Goal: Task Accomplishment & Management: Manage account settings

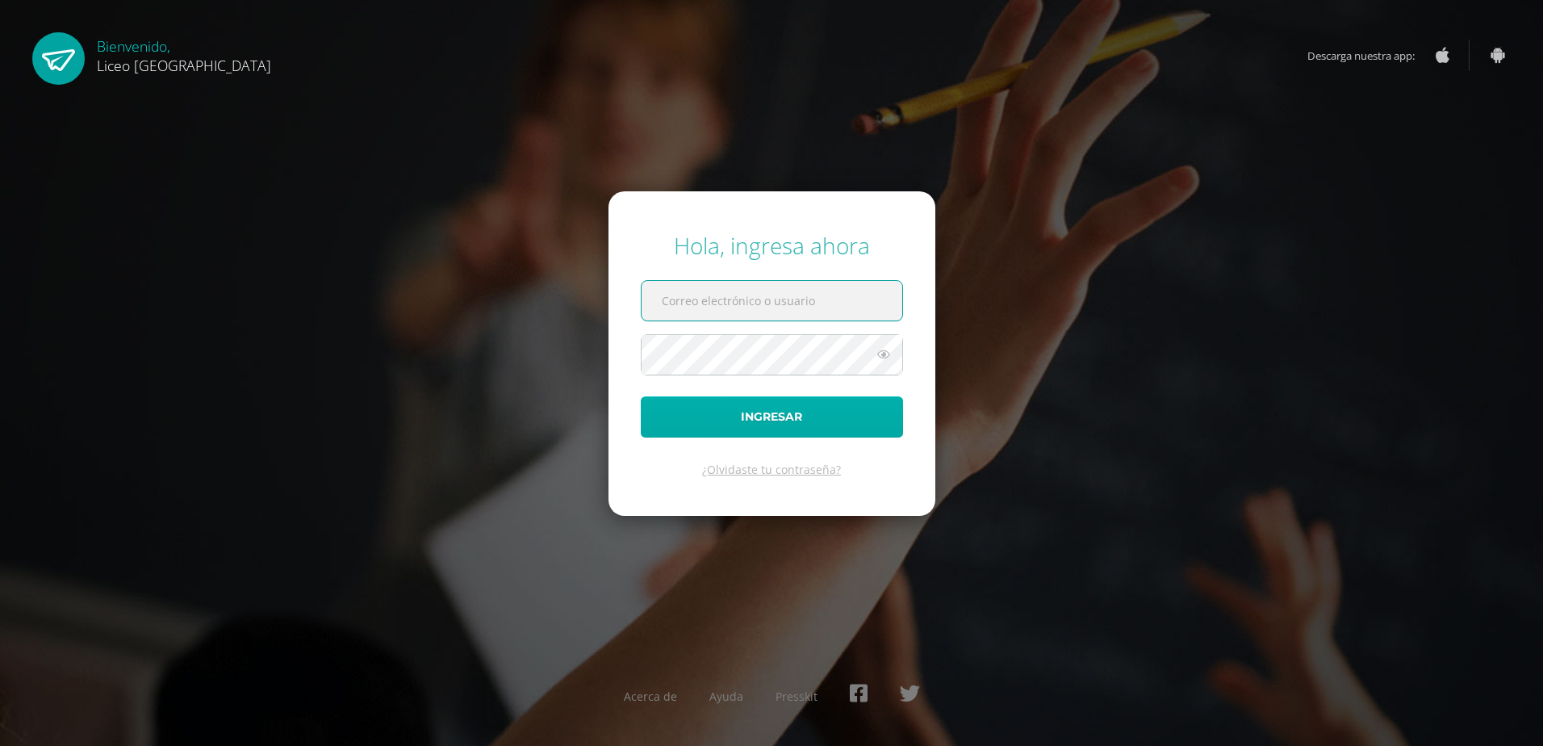
type input "velvet.lara@liceoguatemala.edu.gt"
click at [880, 420] on button "Ingresar" at bounding box center [772, 416] width 262 height 41
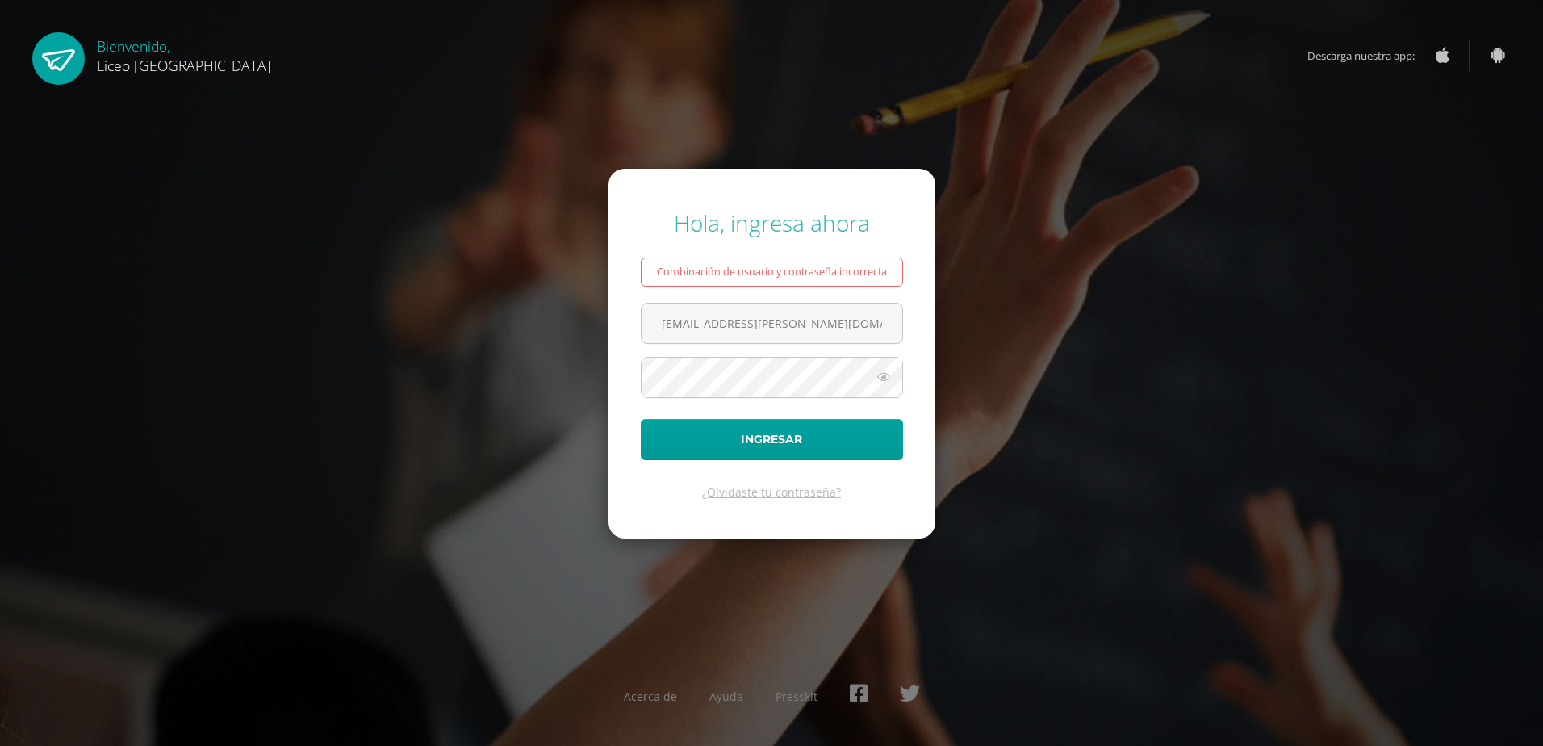
click at [1052, 377] on div "Hola, ingresa ahora Combinación de usuario y contraseña incorrecta velvet.lara@…" at bounding box center [771, 372] width 1041 height 357
click at [764, 421] on button "Ingresar" at bounding box center [772, 439] width 262 height 41
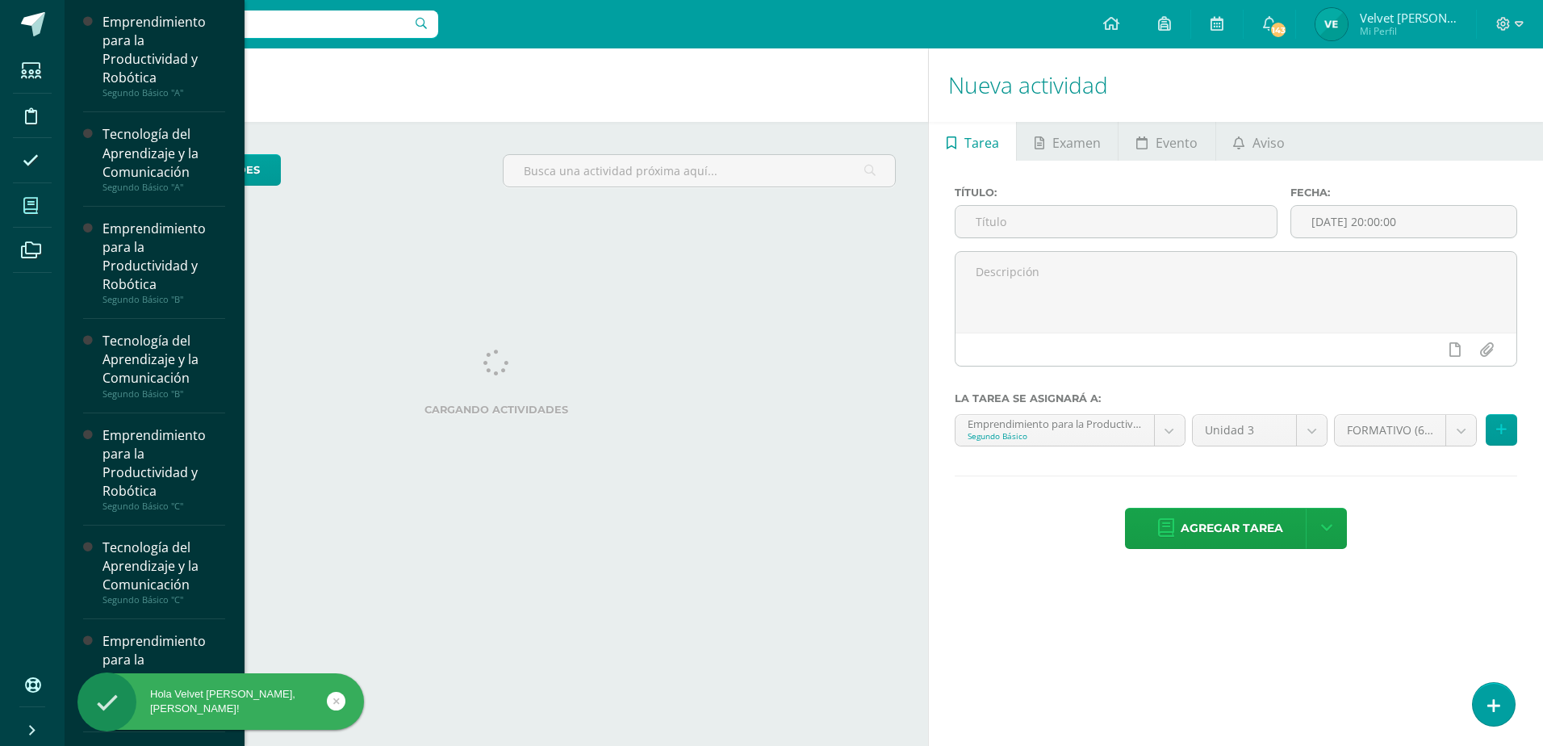
click at [34, 220] on span at bounding box center [31, 205] width 36 height 36
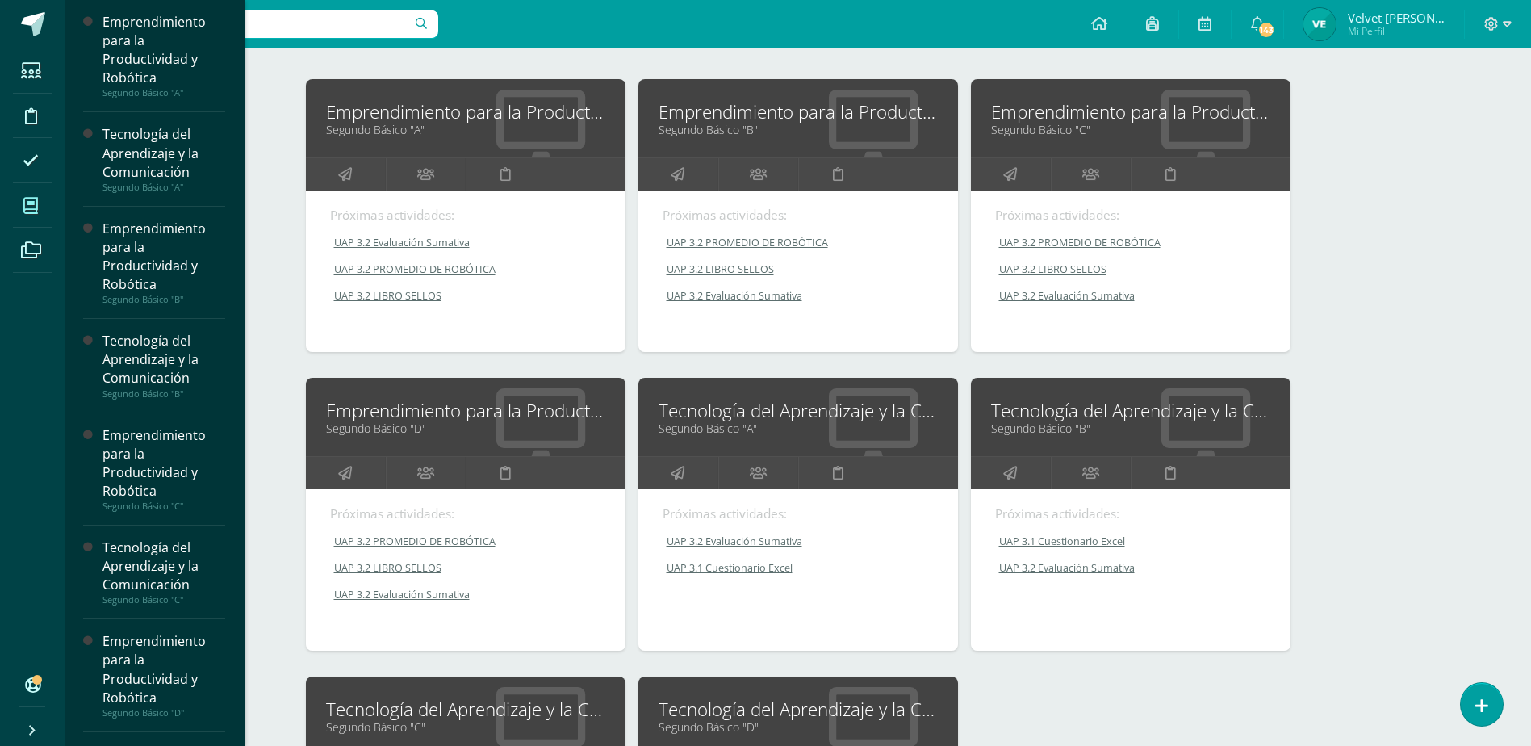
scroll to position [242, 0]
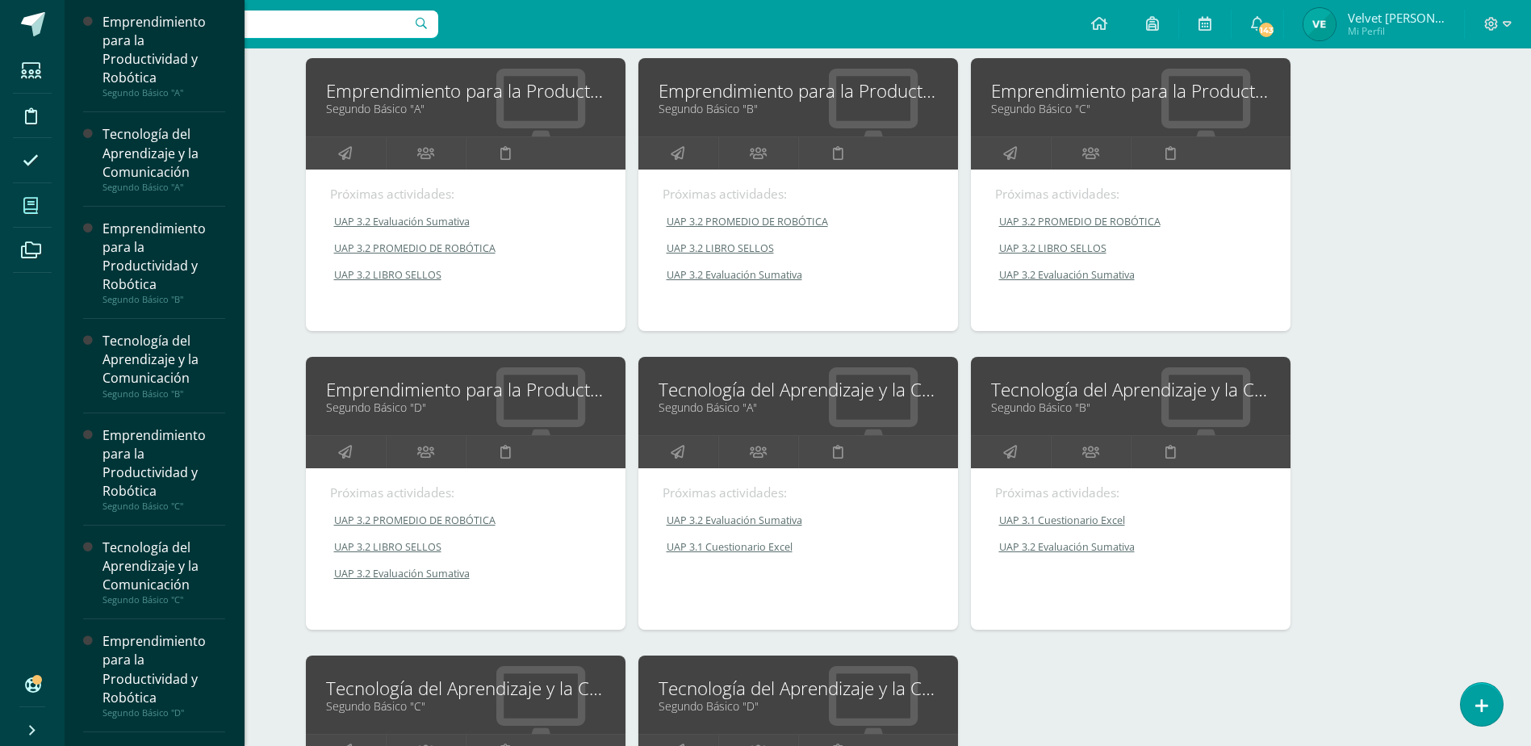
click at [487, 392] on link "Emprendimiento para la Productividad y Robótica" at bounding box center [465, 389] width 279 height 25
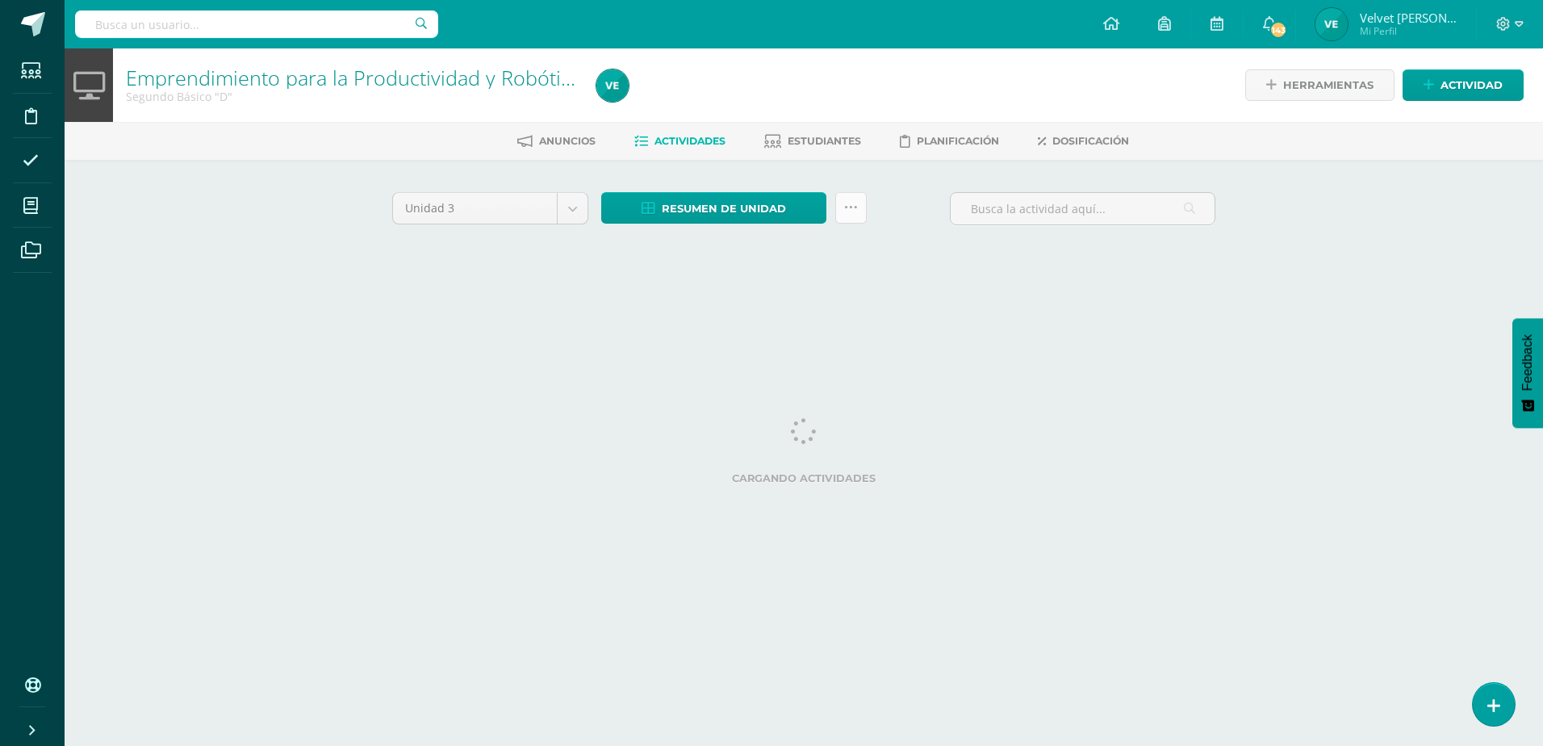
click at [855, 204] on icon at bounding box center [851, 208] width 14 height 14
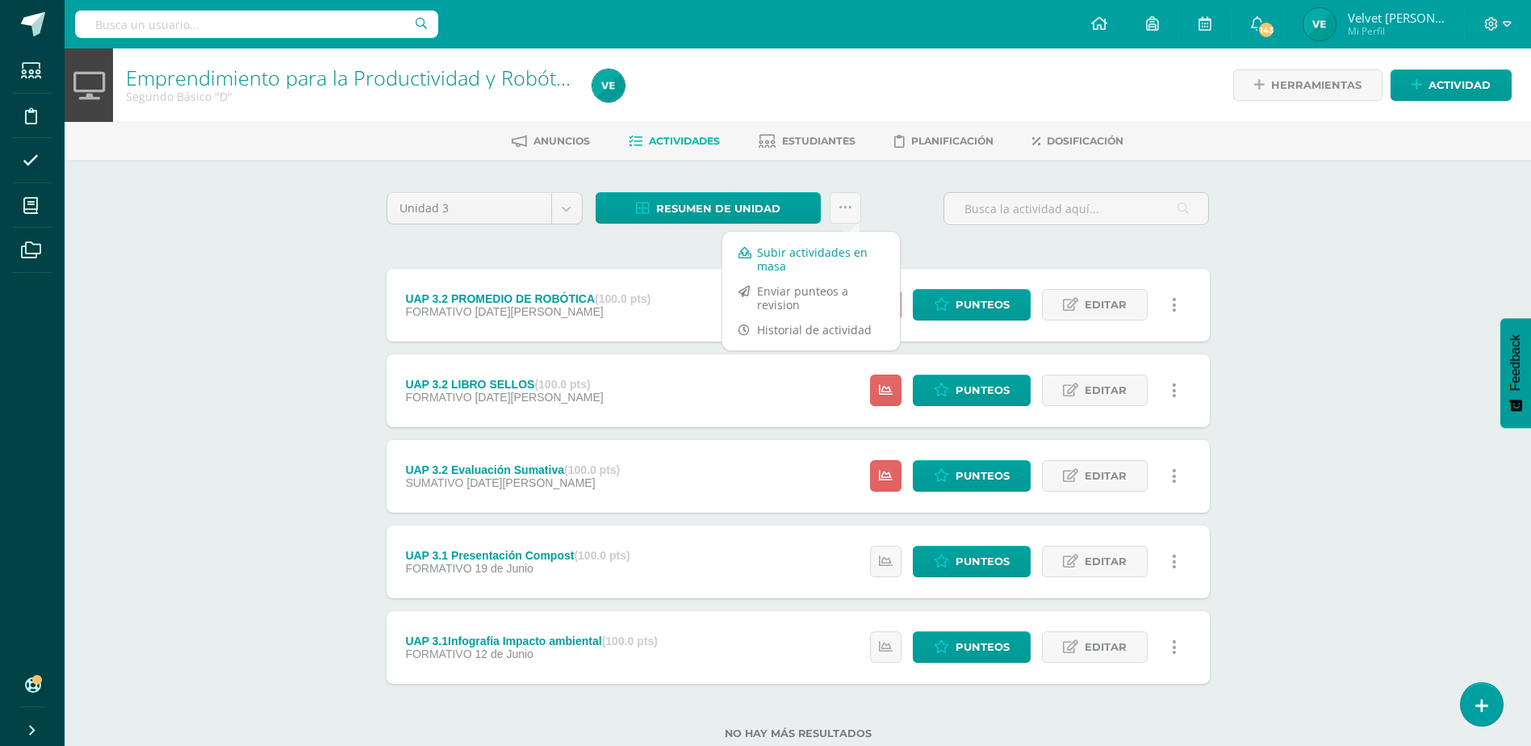
click at [829, 260] on link "Subir actividades en masa" at bounding box center [811, 259] width 178 height 39
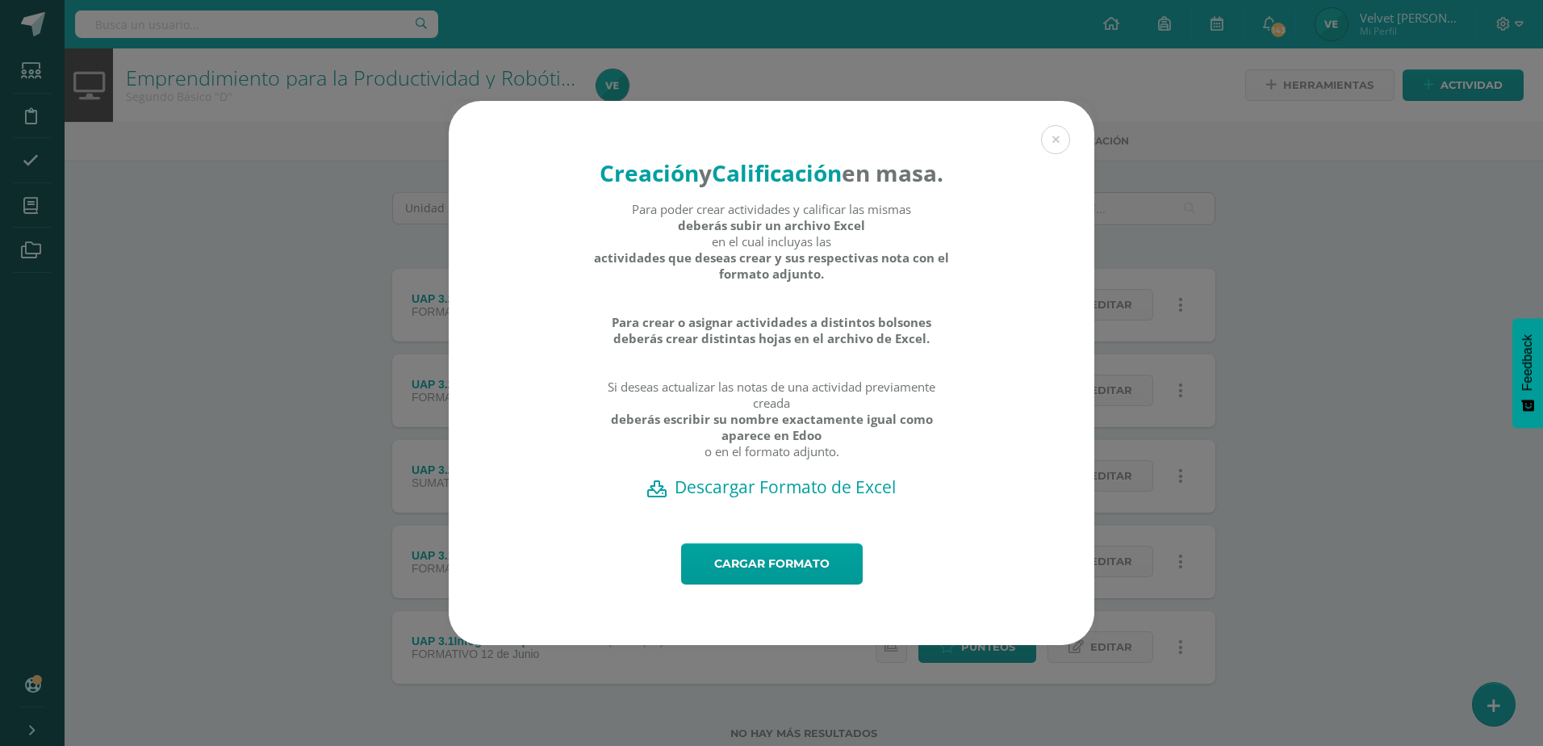
click at [820, 498] on h2 "Descargar Formato de Excel" at bounding box center [771, 486] width 589 height 23
click at [795, 576] on link "Cargar formato" at bounding box center [772, 563] width 182 height 41
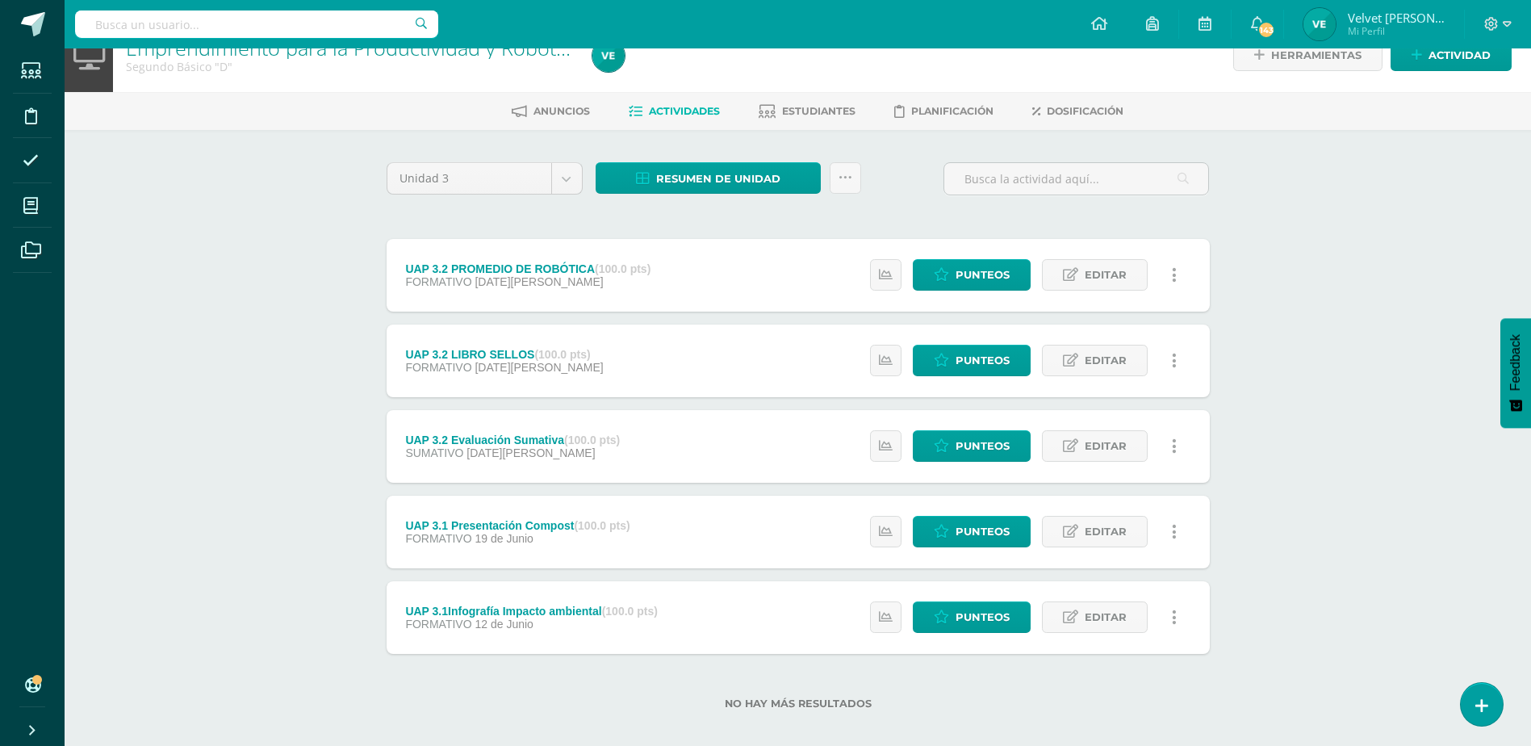
scroll to position [45, 0]
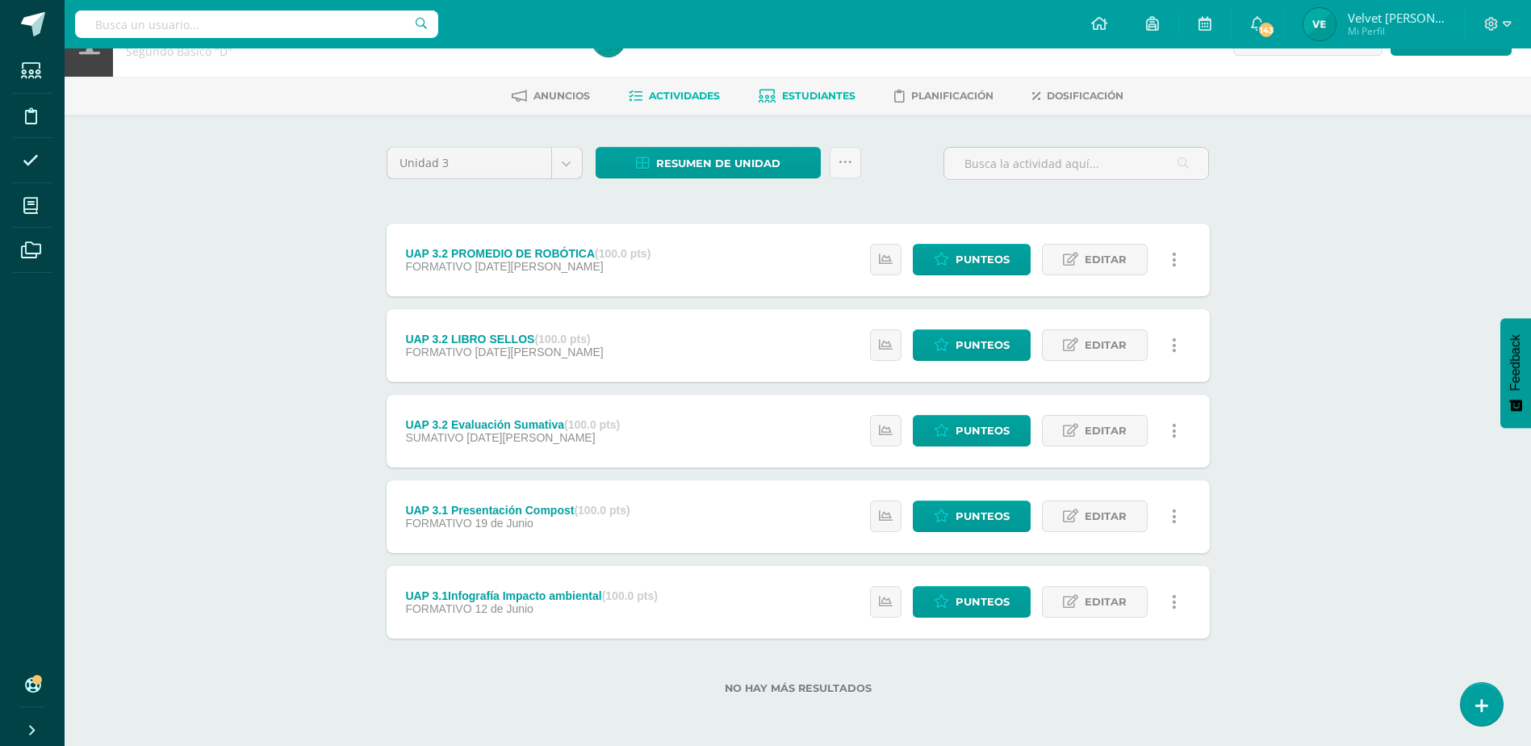
click at [831, 105] on link "Estudiantes" at bounding box center [807, 96] width 97 height 26
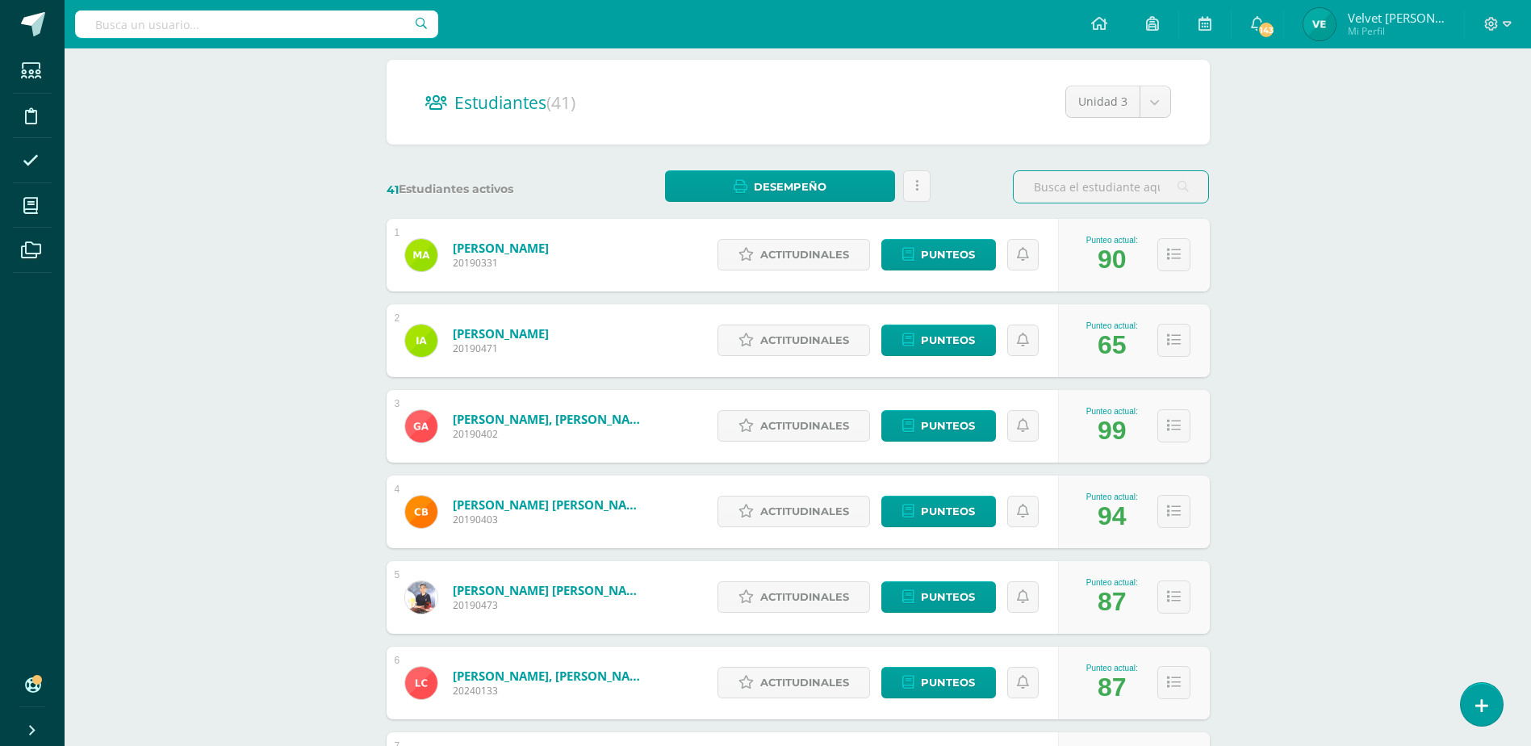
scroll to position [161, 0]
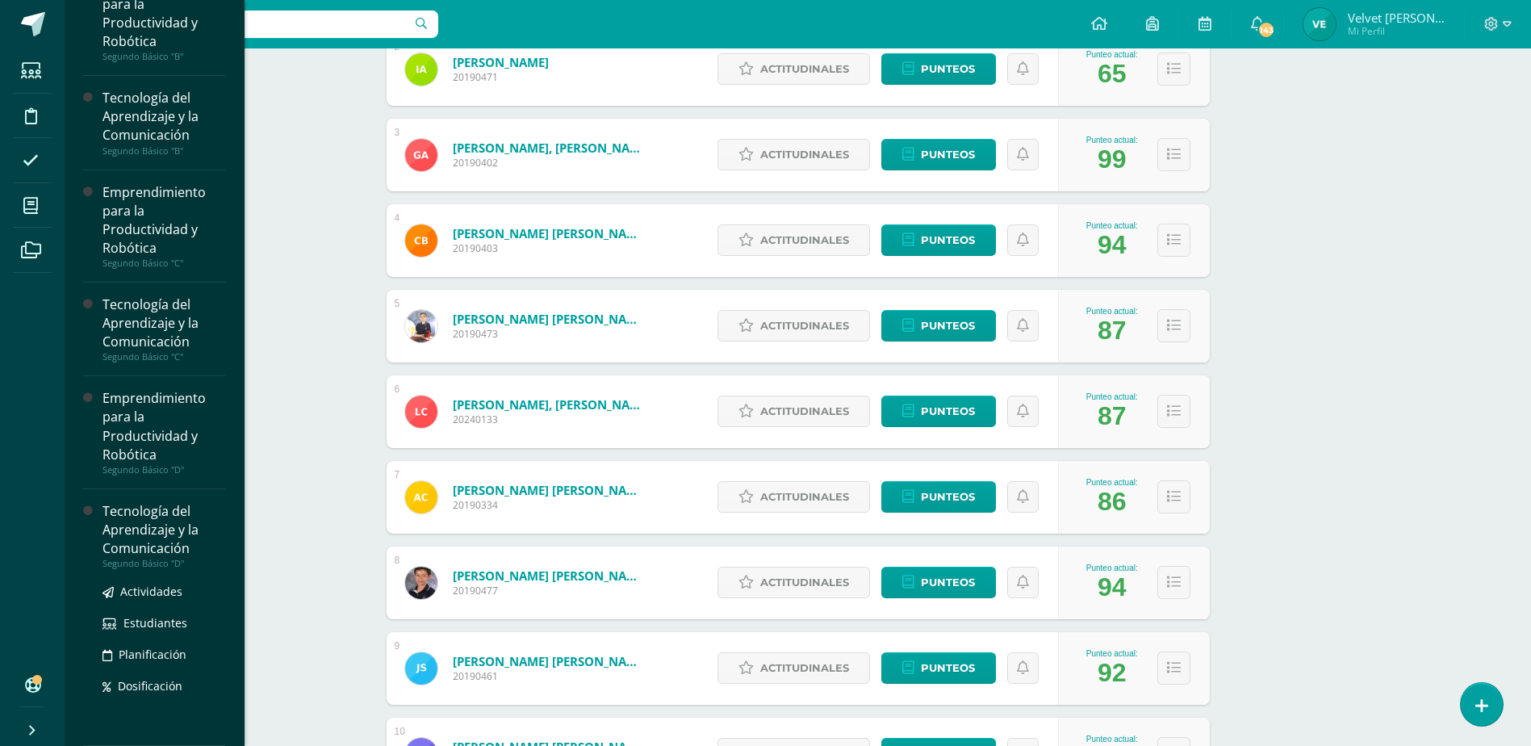
scroll to position [565, 0]
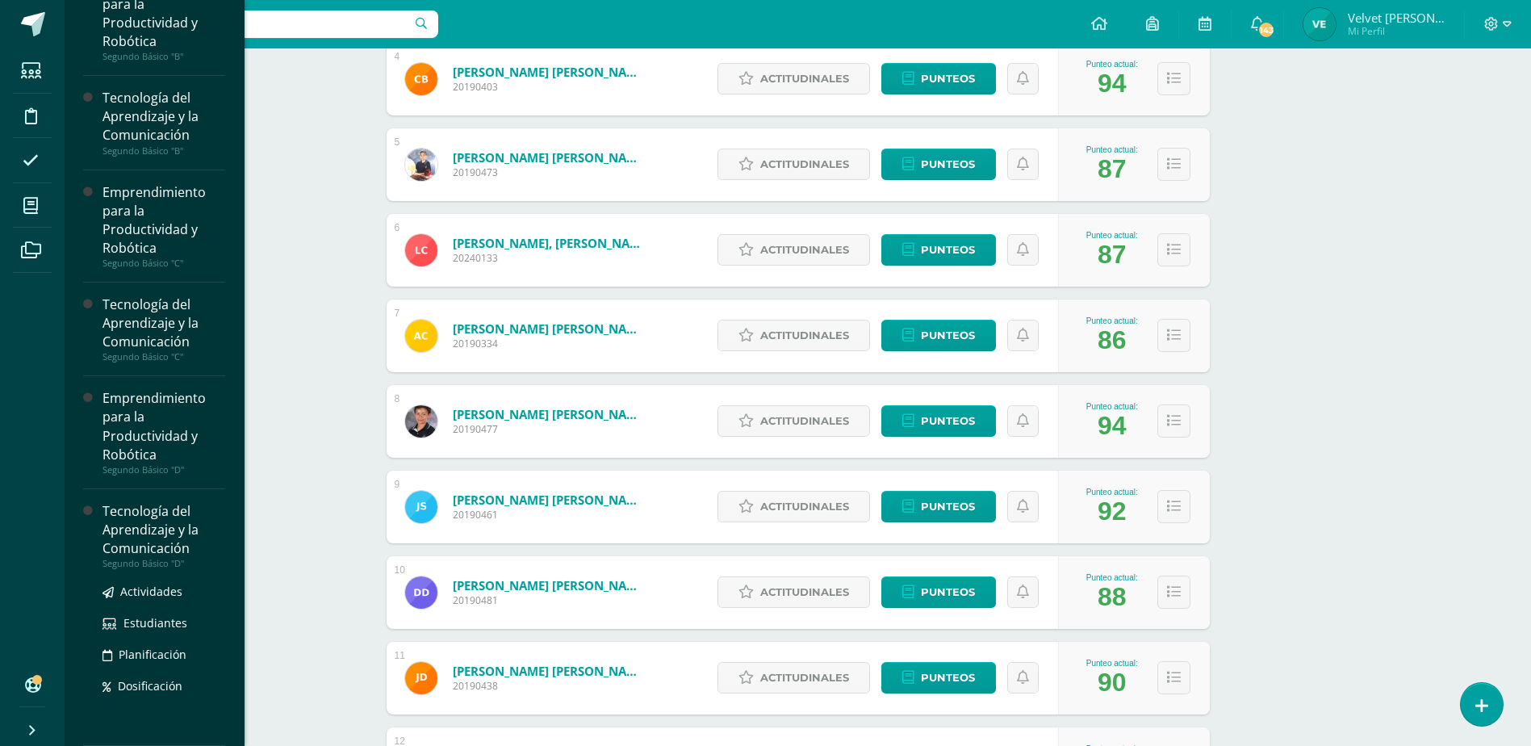
click at [140, 537] on div "Tecnología del Aprendizaje y la Comunicación" at bounding box center [163, 530] width 123 height 56
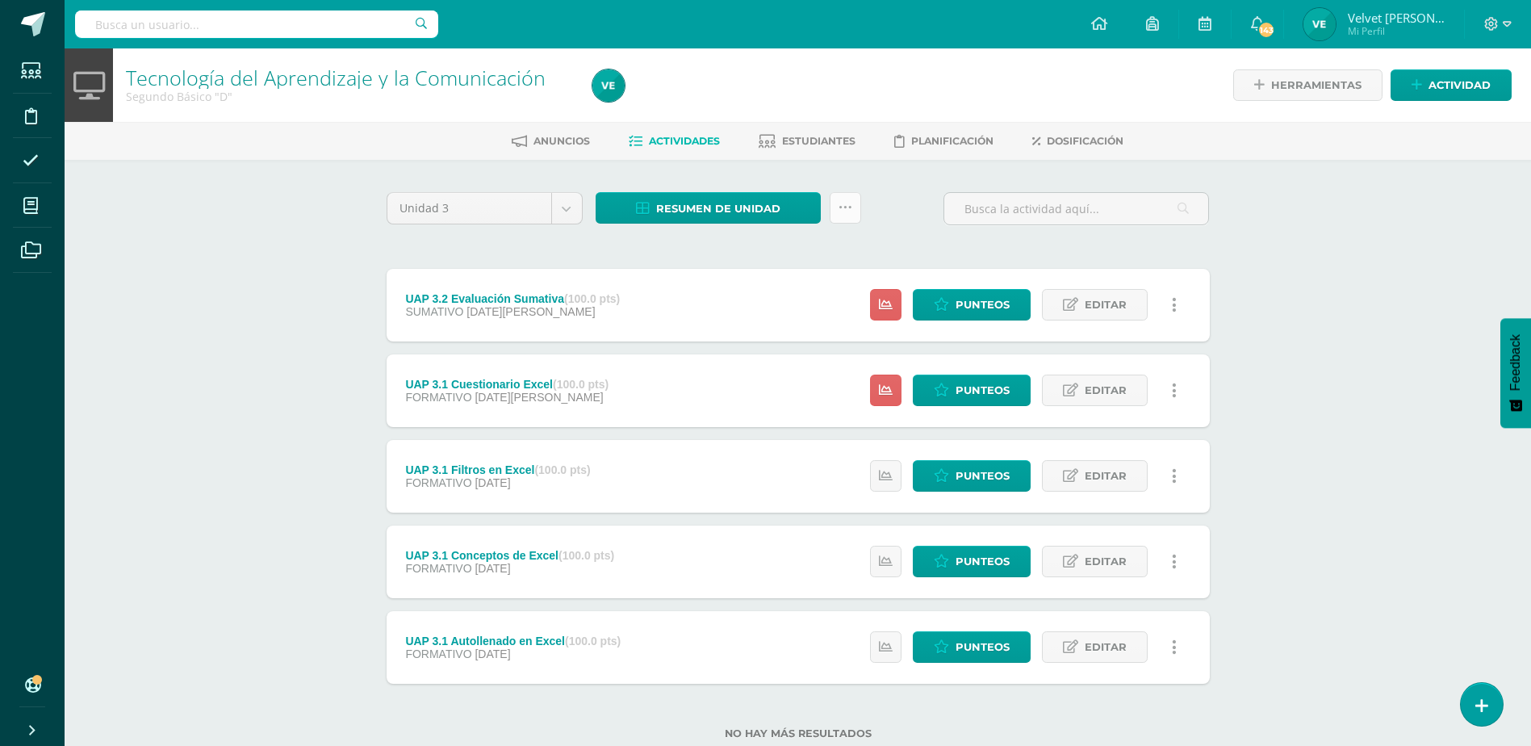
click at [849, 211] on icon at bounding box center [845, 208] width 14 height 14
click at [825, 262] on link "Subir actividades en masa" at bounding box center [805, 259] width 178 height 39
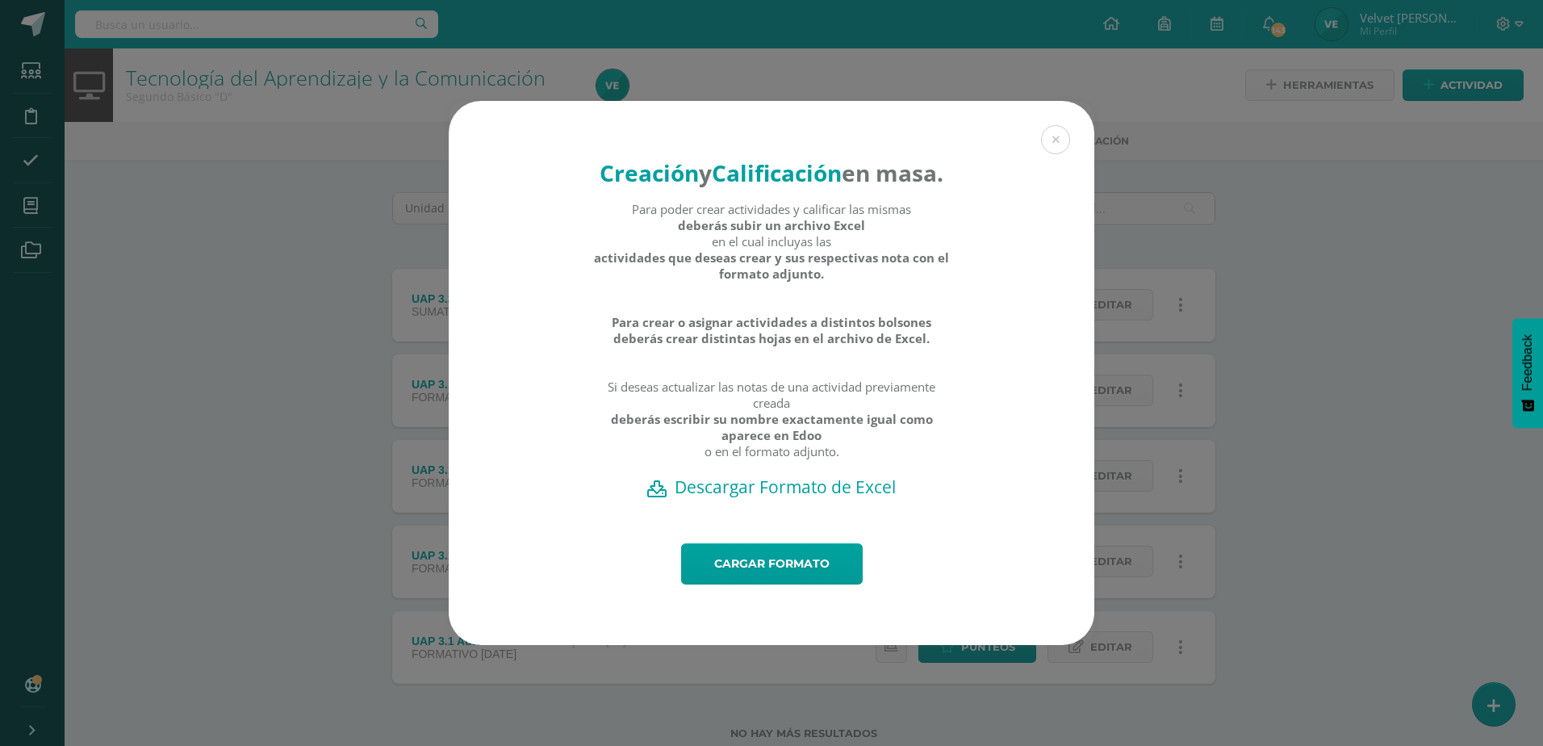
click at [835, 475] on div "Para poder crear actividades y calificar las mismas deberás subir un archivo Ex…" at bounding box center [771, 338] width 357 height 274
click at [834, 498] on h2 "Descargar Formato de Excel" at bounding box center [771, 486] width 589 height 23
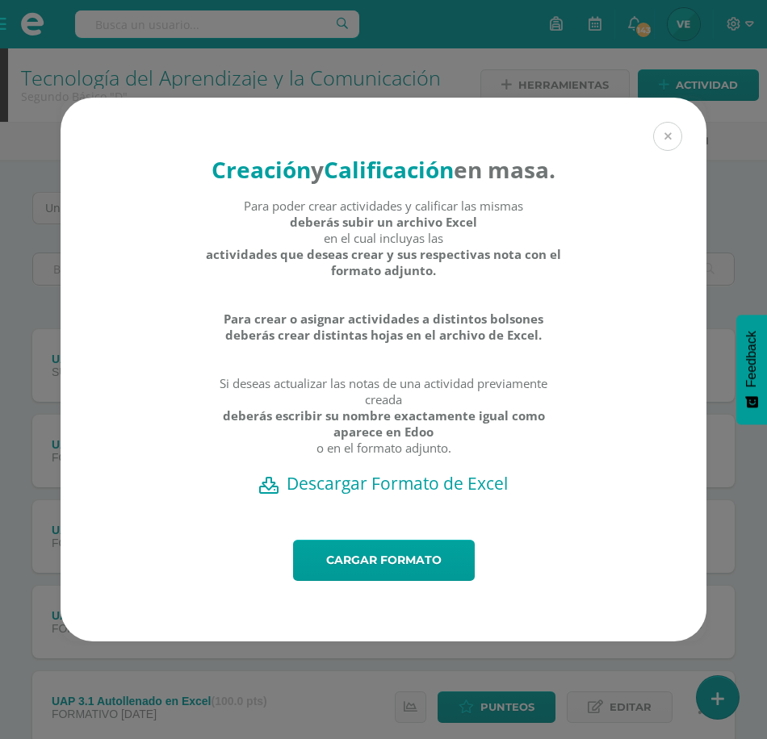
click at [666, 122] on button at bounding box center [667, 136] width 29 height 29
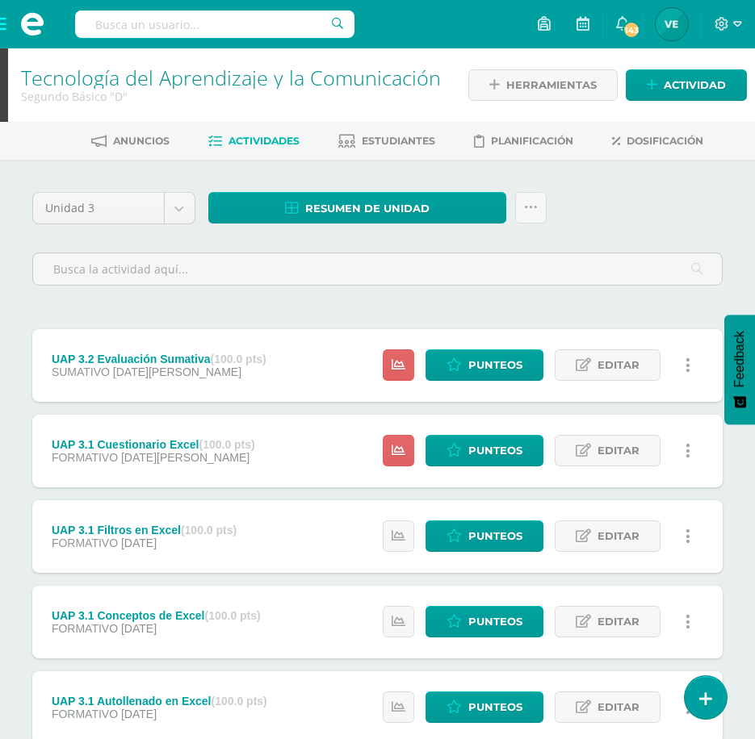
click at [219, 137] on link "Actividades" at bounding box center [253, 141] width 91 height 26
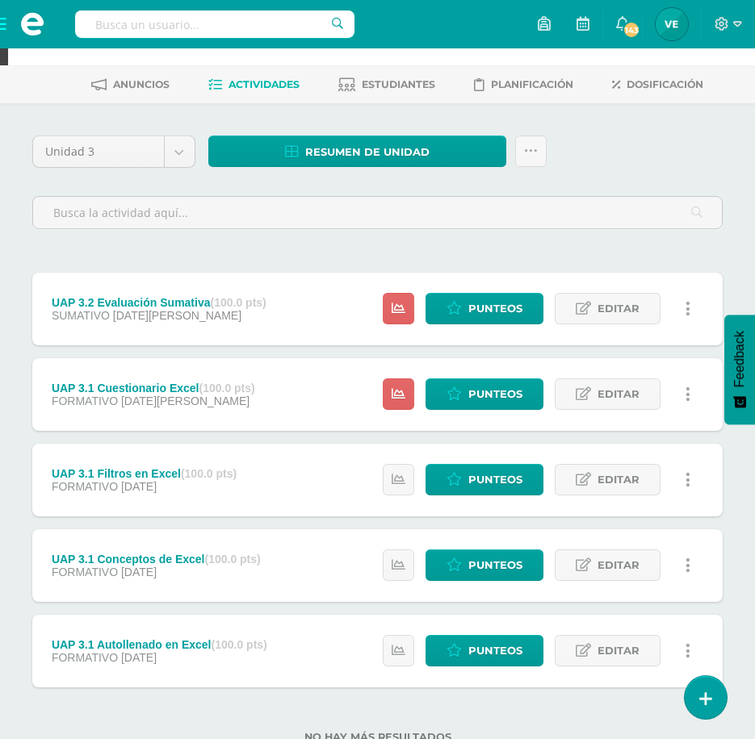
scroll to position [112, 0]
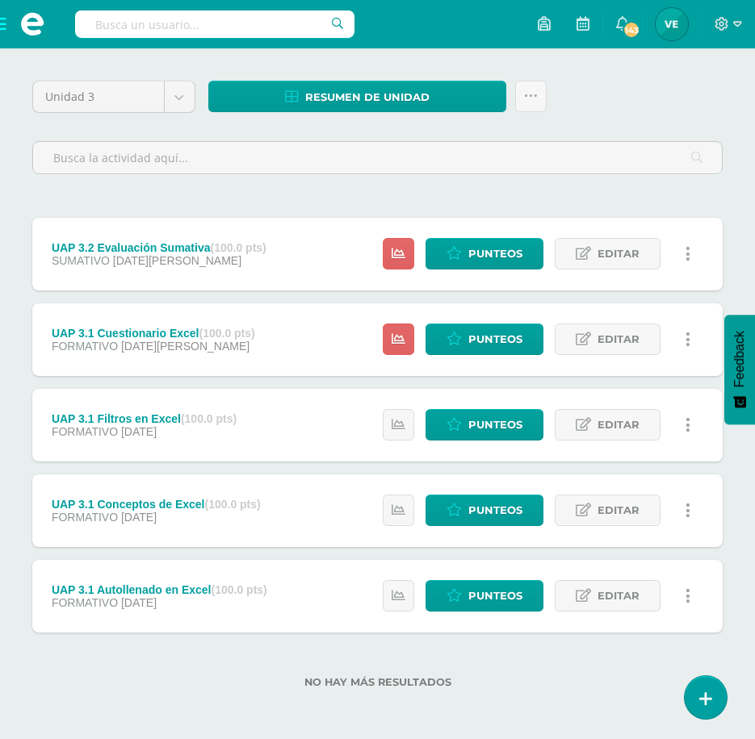
scroll to position [112, 0]
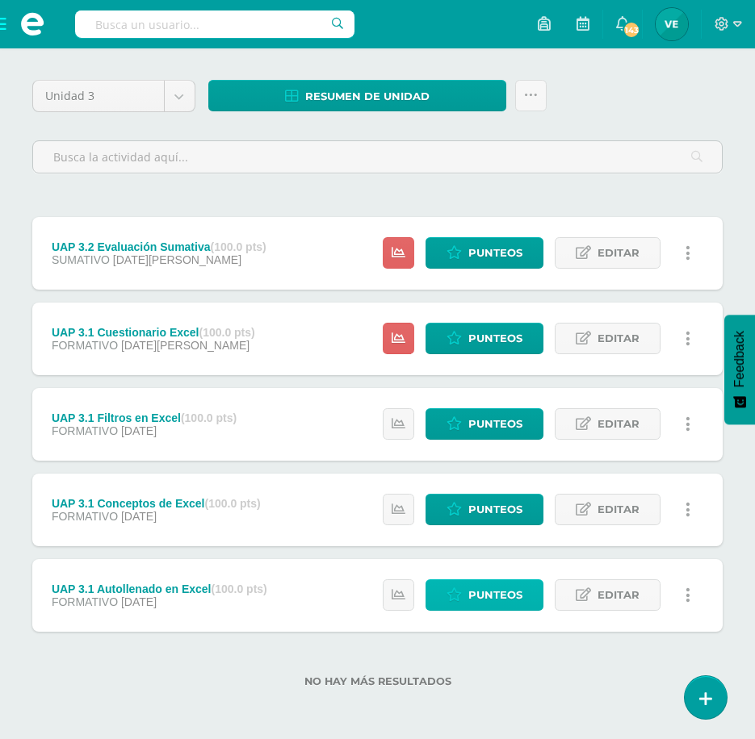
click at [502, 592] on span "Punteos" at bounding box center [495, 595] width 54 height 30
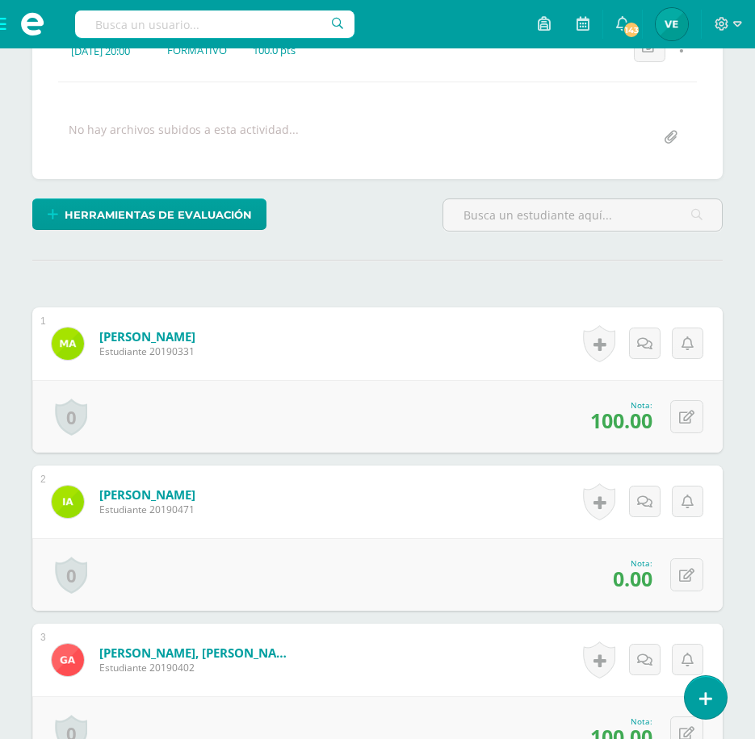
scroll to position [324, 0]
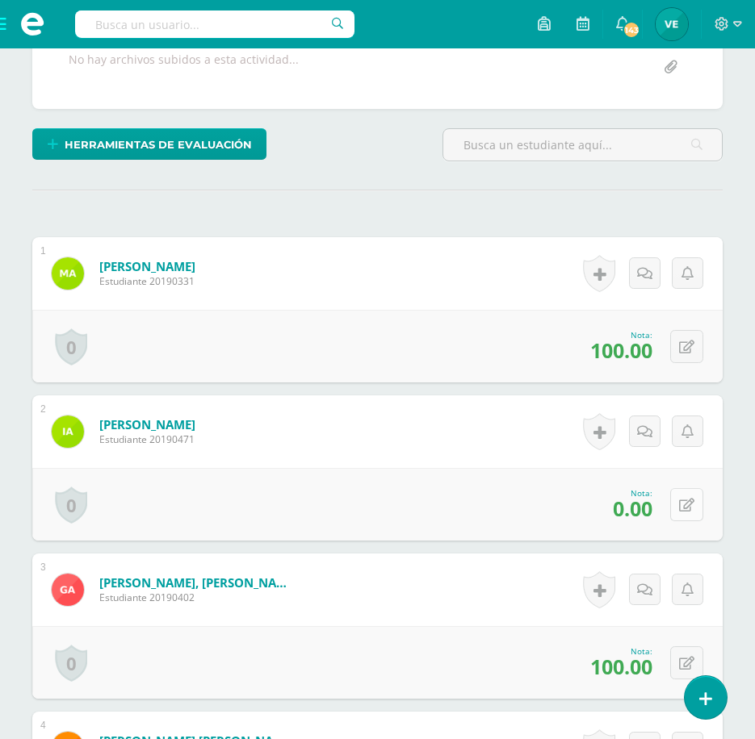
click at [683, 500] on button at bounding box center [686, 504] width 33 height 33
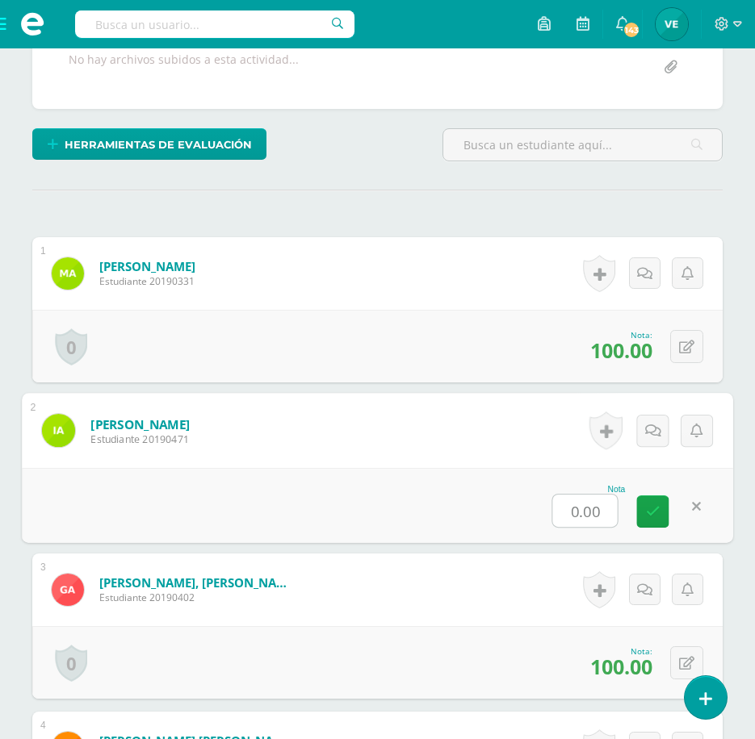
scroll to position [324, 0]
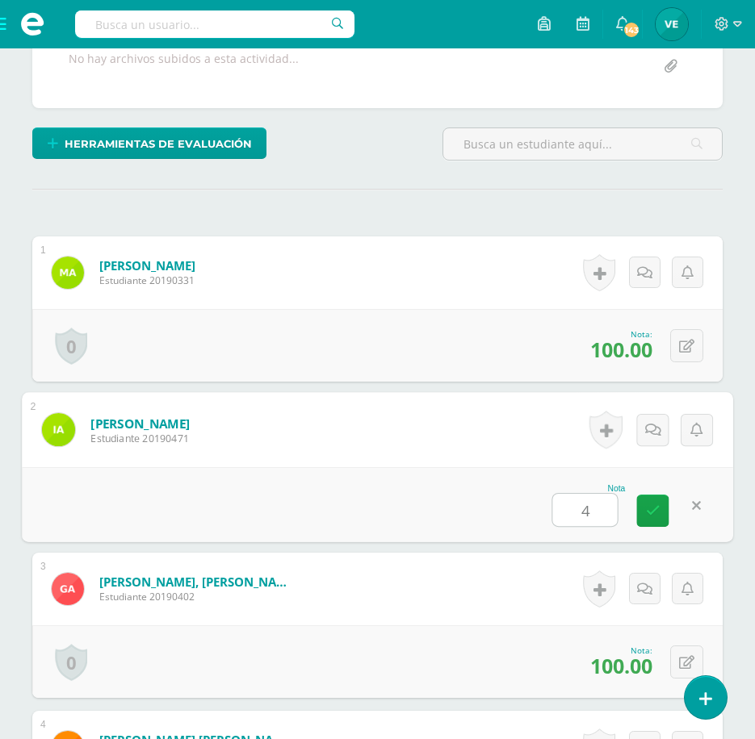
type input "40"
click at [651, 502] on link at bounding box center [653, 511] width 32 height 32
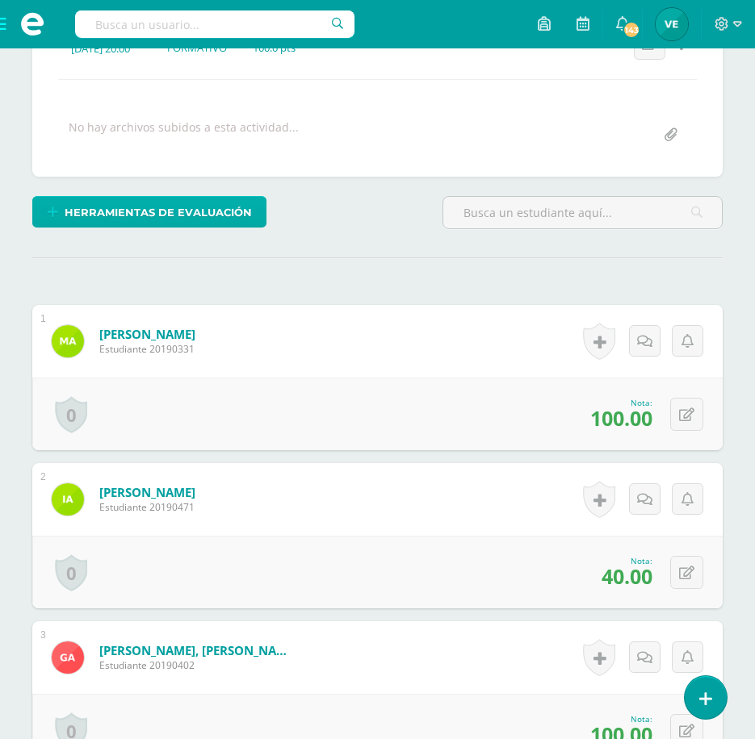
scroll to position [165, 0]
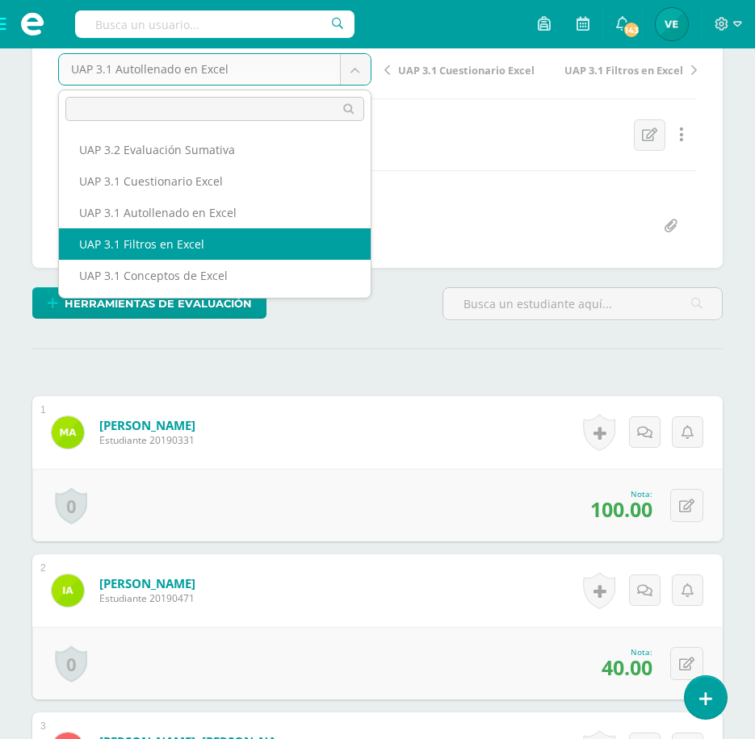
select select "/dashboard/teacher/grade-activity/223050/"
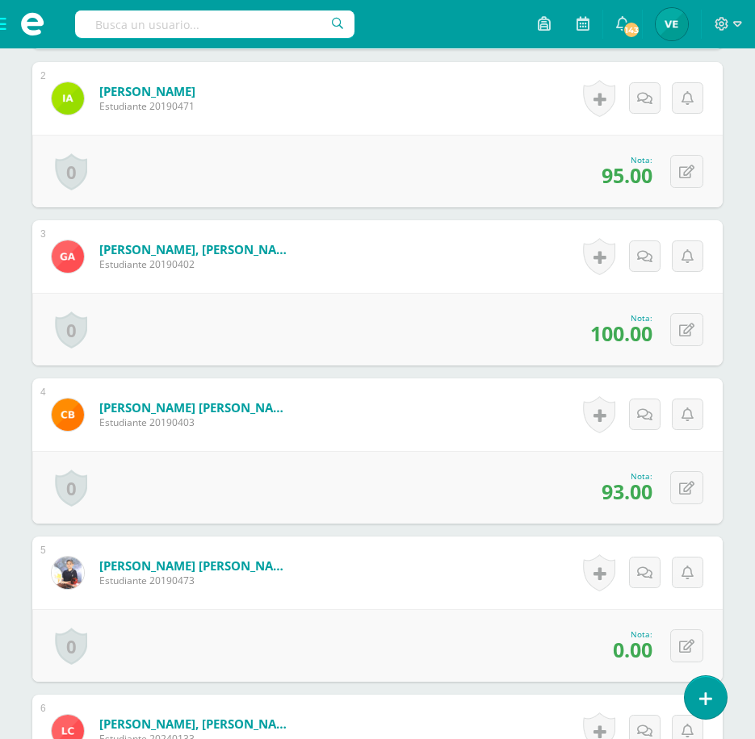
scroll to position [818, 0]
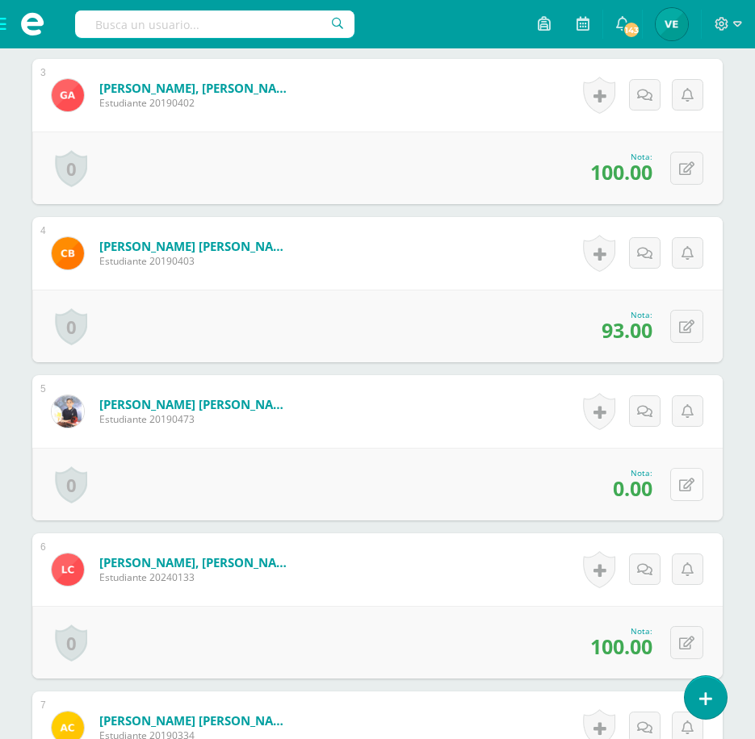
click at [694, 493] on button at bounding box center [686, 484] width 33 height 33
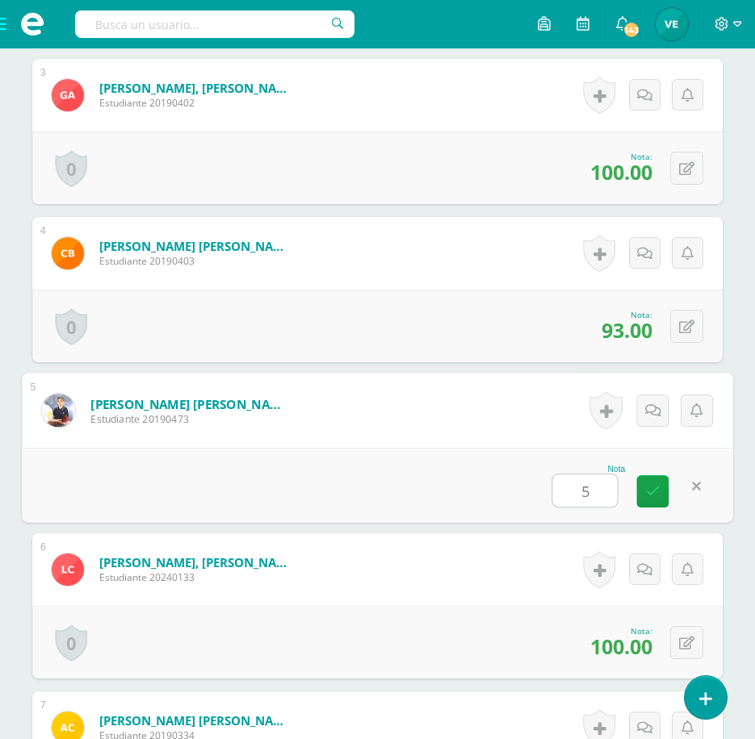
type input "50"
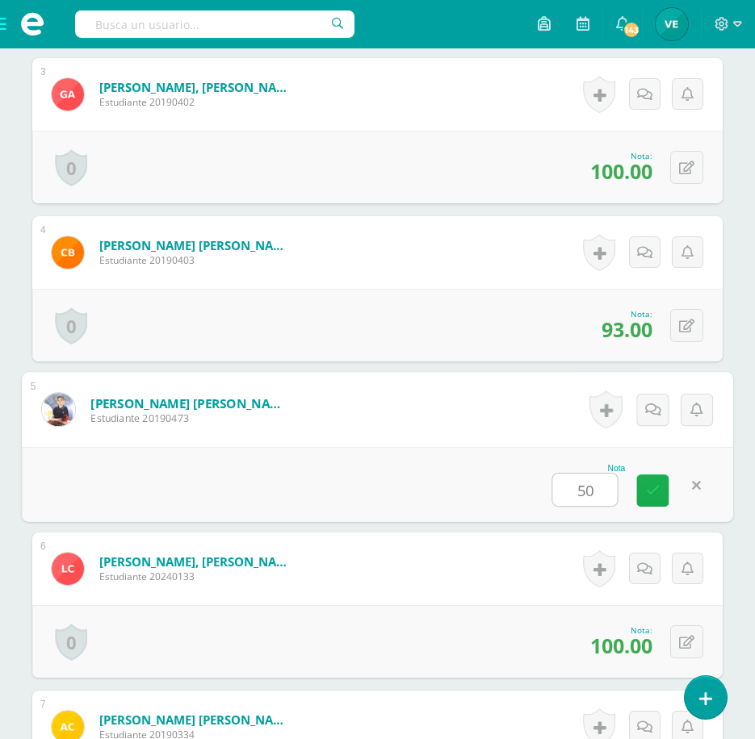
click at [646, 501] on link at bounding box center [653, 490] width 32 height 32
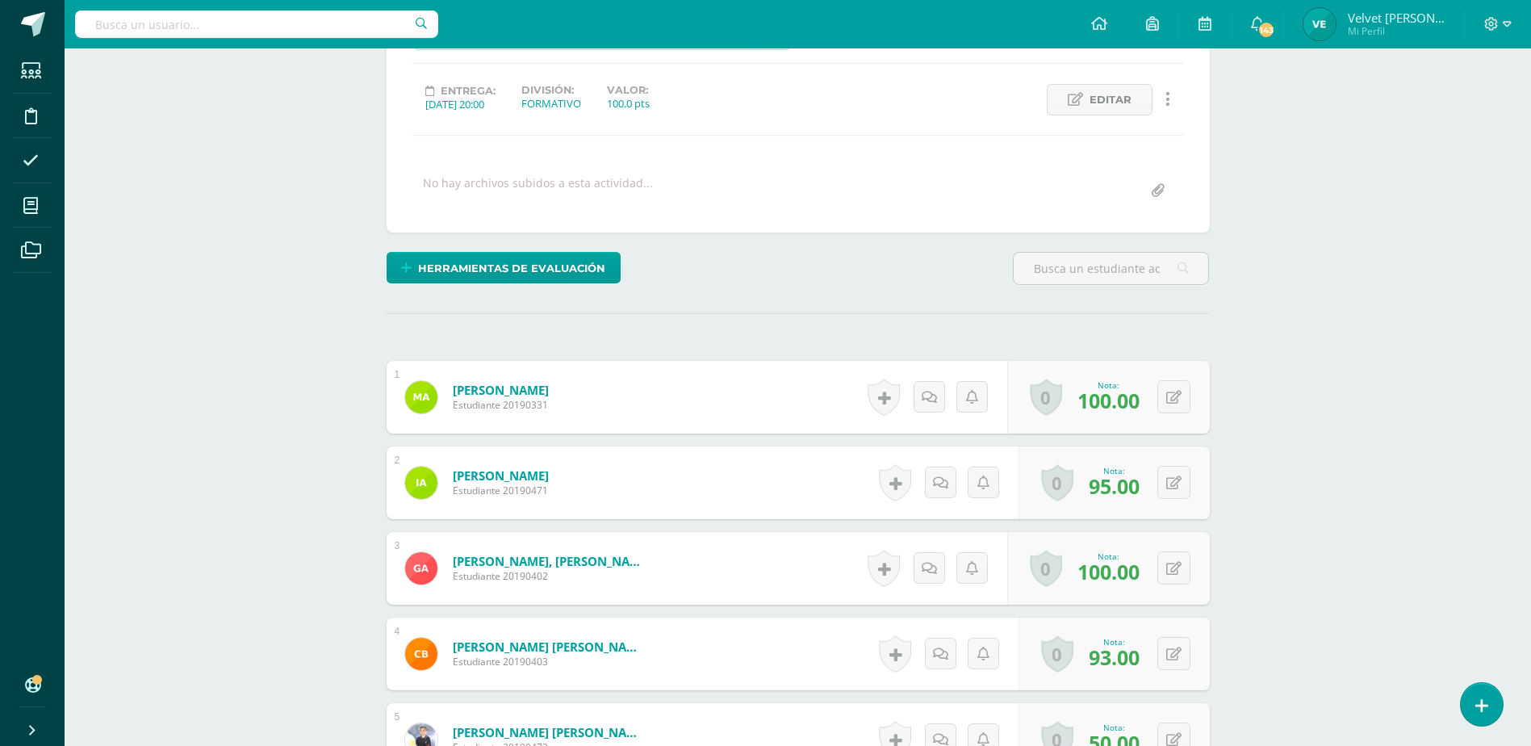
scroll to position [0, 0]
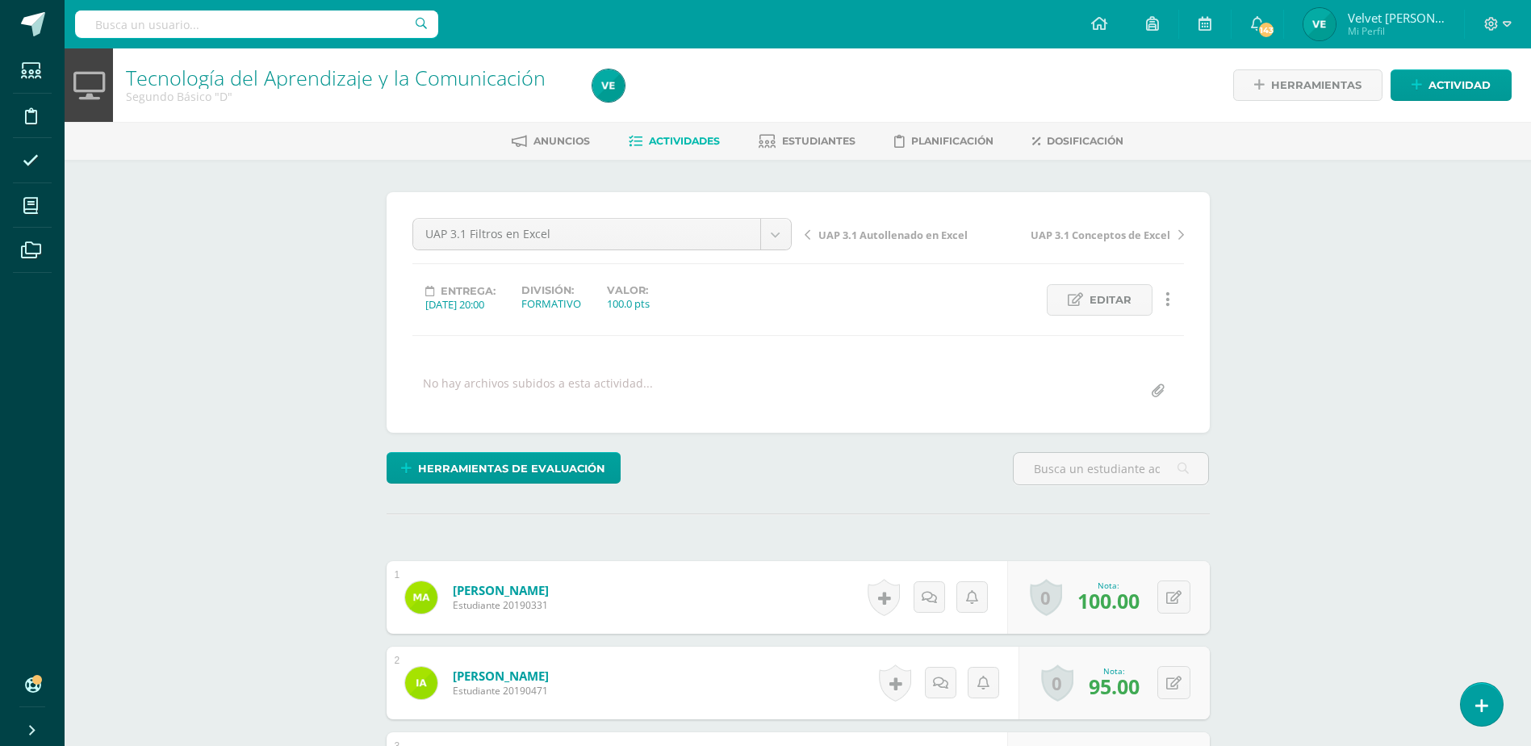
click at [696, 141] on span "Actividades" at bounding box center [684, 141] width 71 height 12
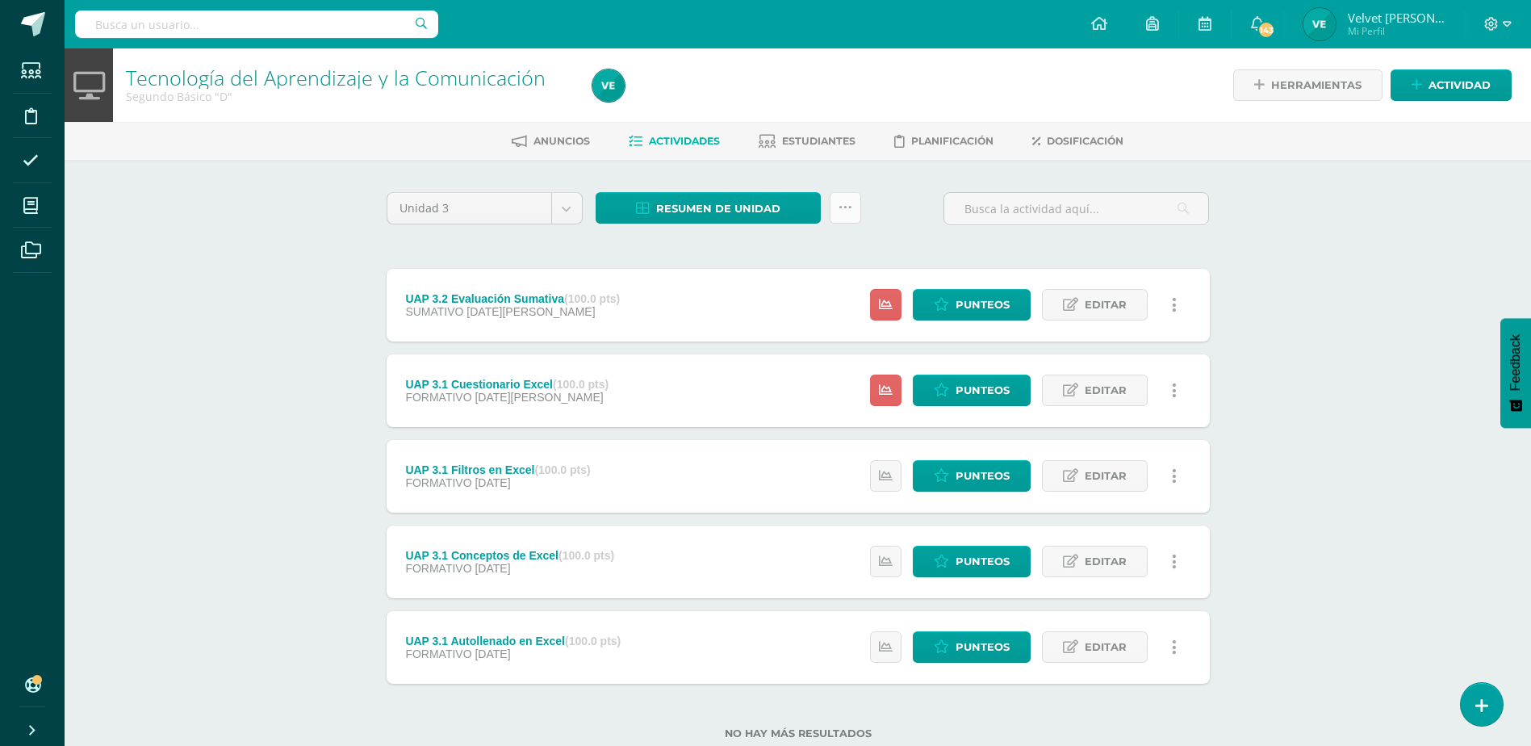
click at [851, 207] on icon at bounding box center [845, 208] width 14 height 14
click at [834, 273] on link "Subir actividades en masa" at bounding box center [805, 259] width 178 height 39
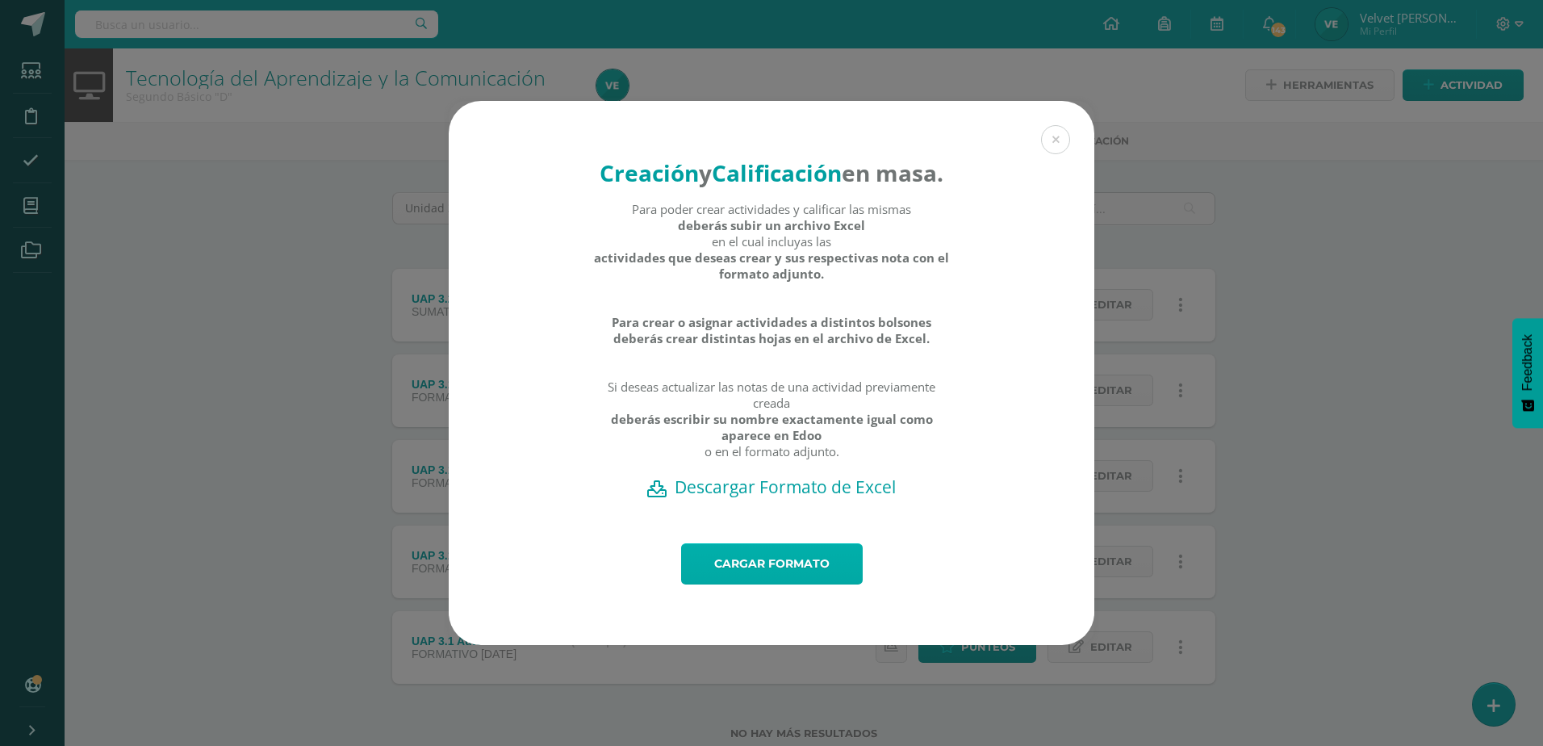
click at [796, 575] on link "Cargar formato" at bounding box center [772, 563] width 182 height 41
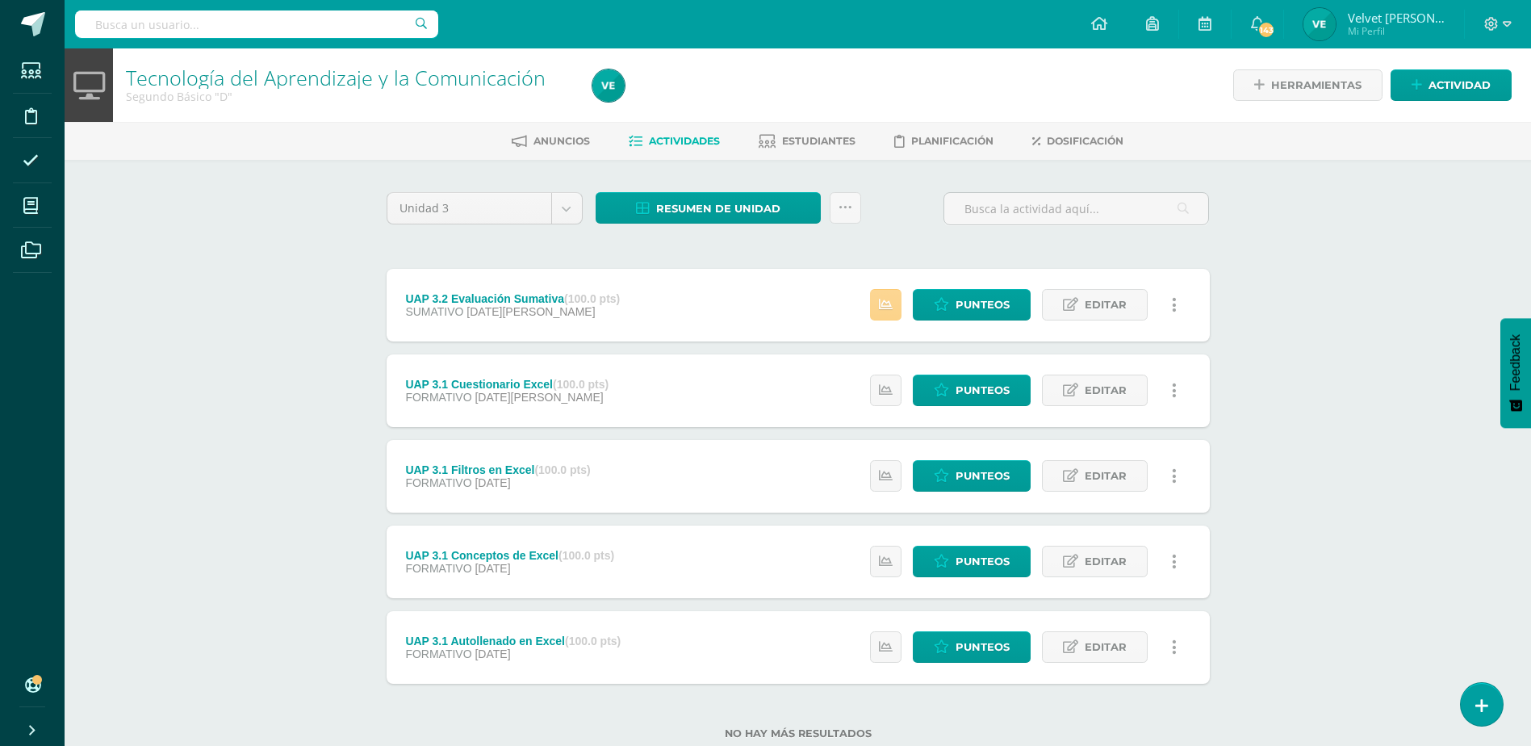
click at [893, 291] on link at bounding box center [885, 304] width 31 height 31
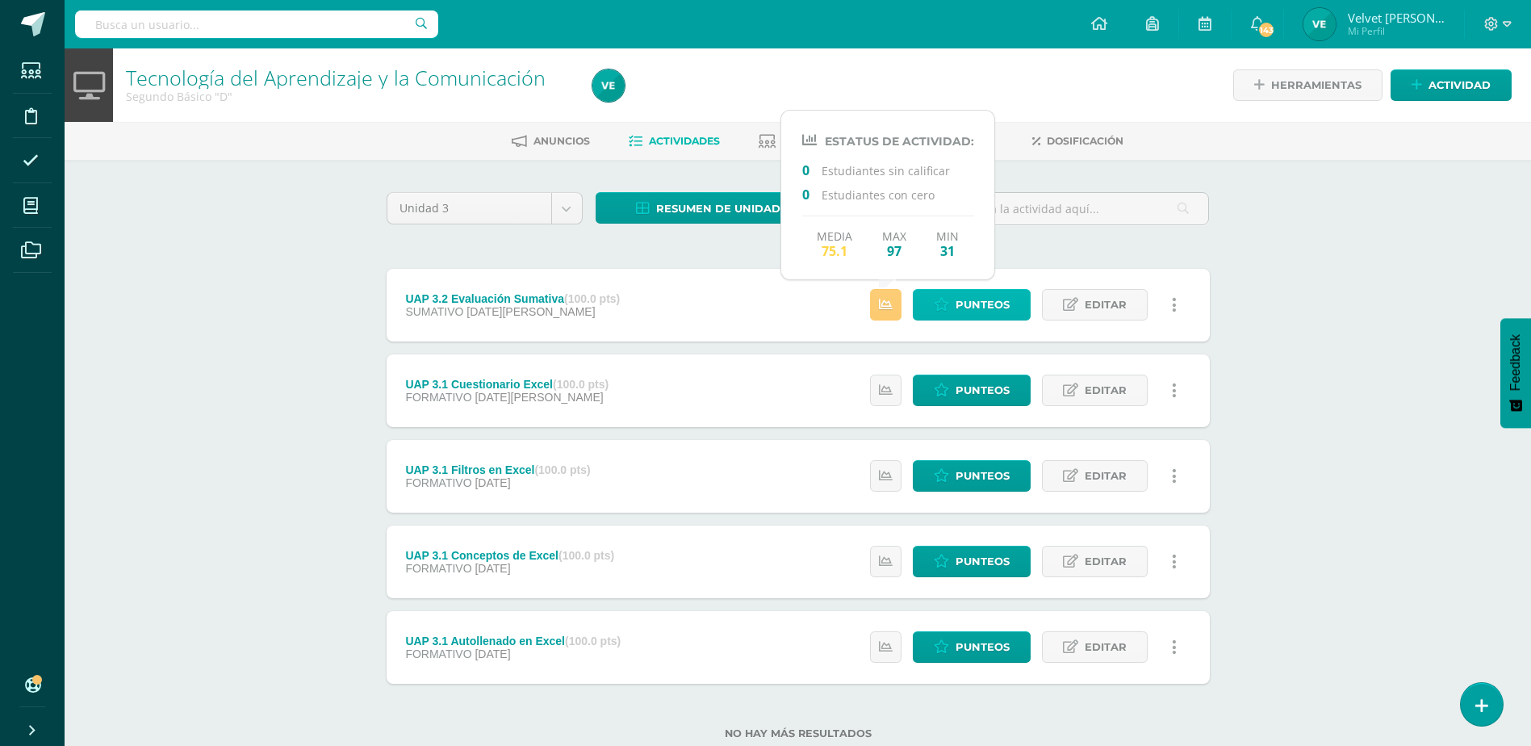
click at [951, 303] on link "Punteos" at bounding box center [972, 304] width 118 height 31
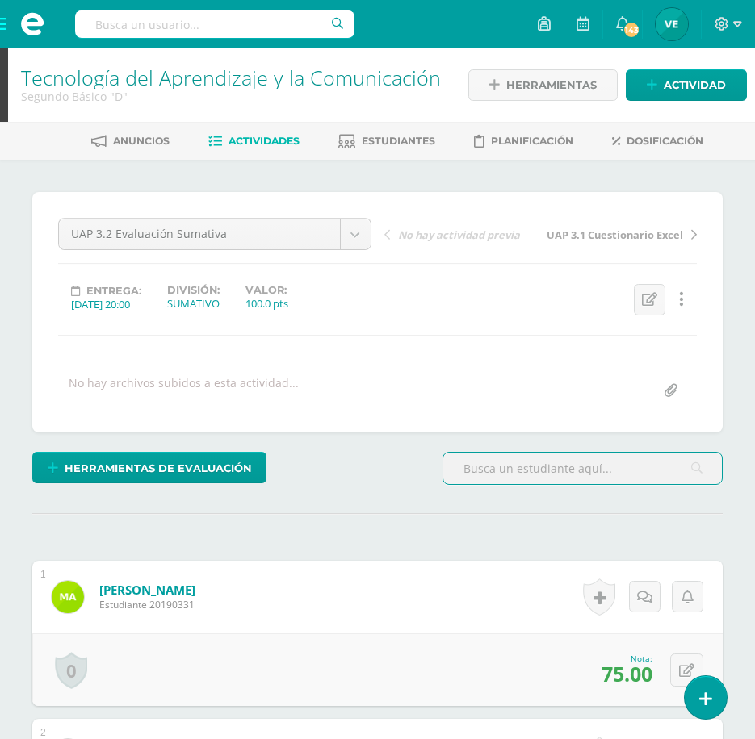
scroll to position [1, 0]
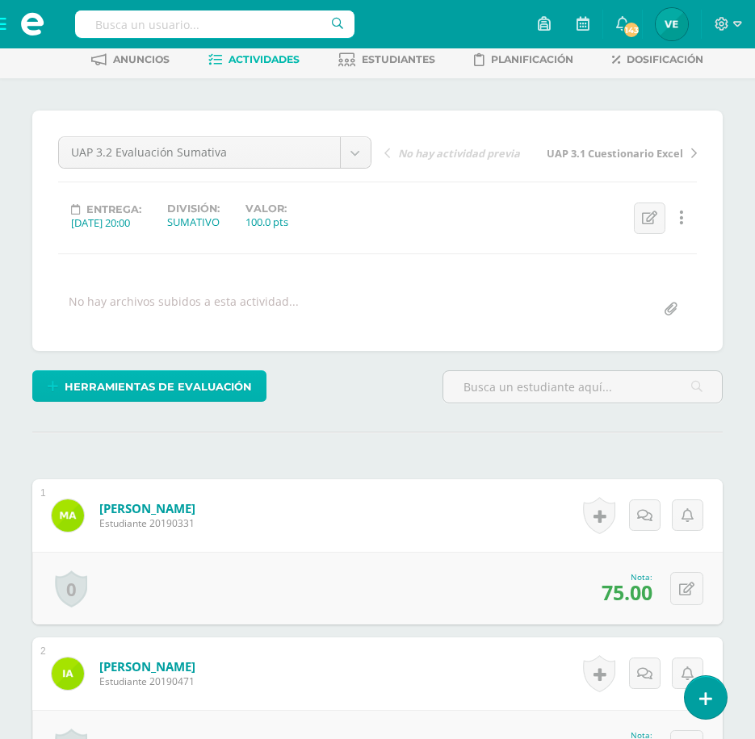
click at [176, 391] on span "Herramientas de evaluación" at bounding box center [158, 387] width 187 height 30
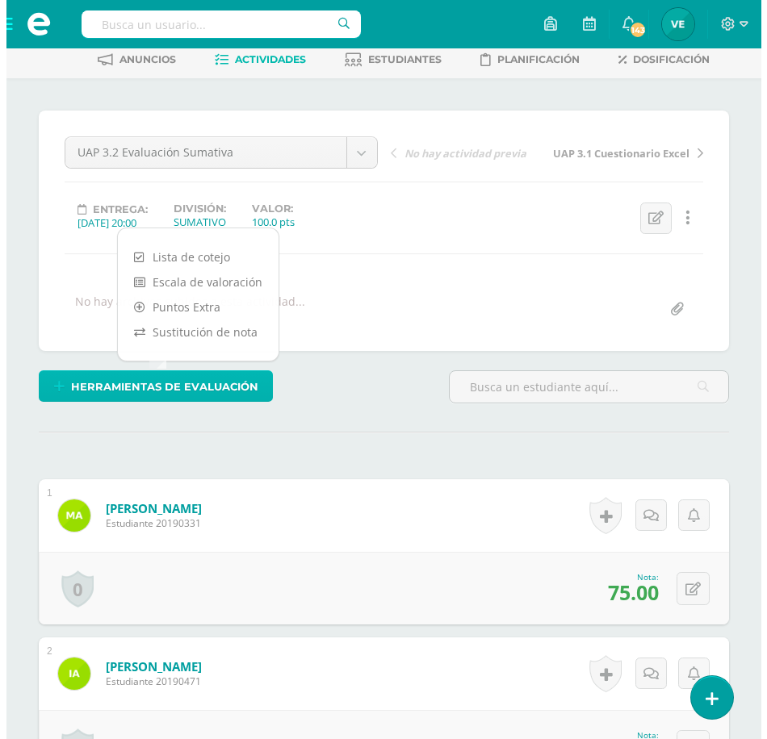
scroll to position [82, 0]
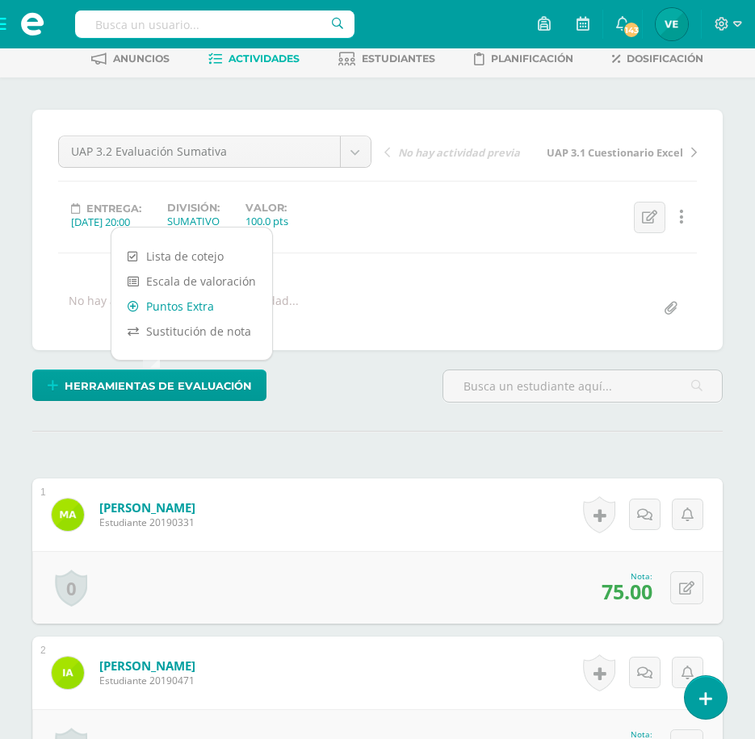
click at [194, 302] on link "Puntos Extra" at bounding box center [191, 306] width 161 height 25
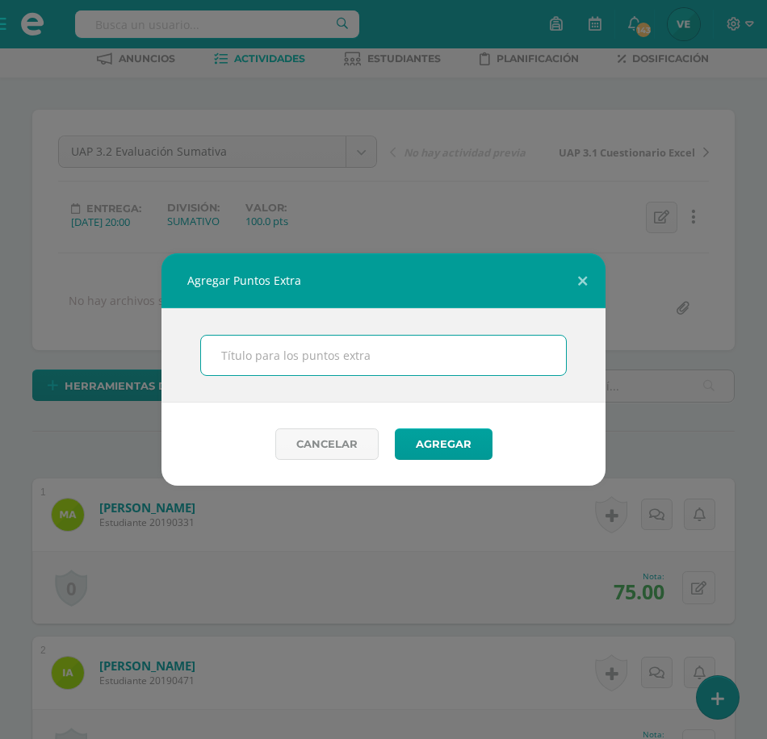
click at [240, 349] on input "text" at bounding box center [383, 356] width 365 height 40
click at [279, 362] on input "text" at bounding box center [383, 356] width 365 height 40
type input "PMA tecnología"
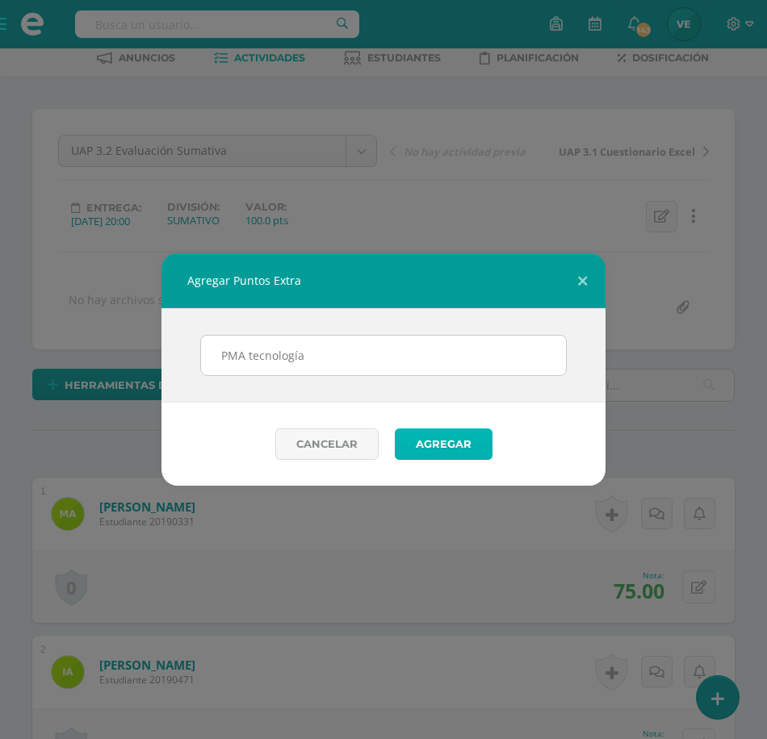
click at [415, 453] on button "Agregar" at bounding box center [444, 444] width 98 height 31
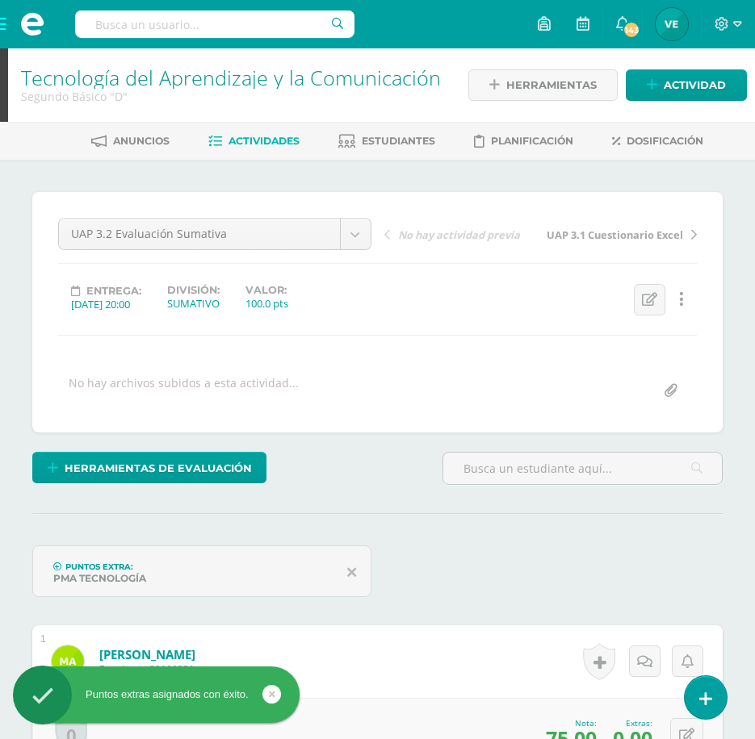
click at [353, 576] on icon at bounding box center [351, 572] width 9 height 15
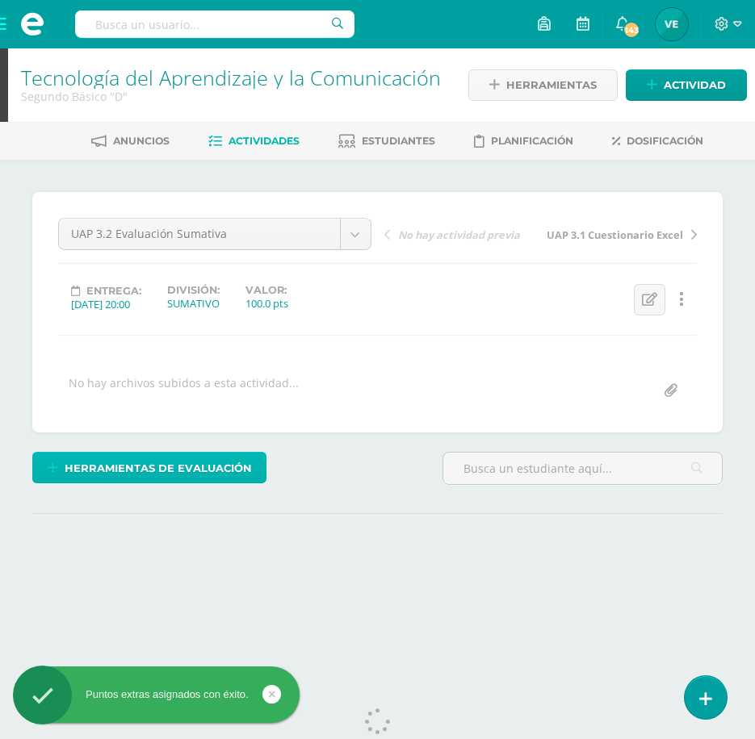
click at [179, 467] on span "Herramientas de evaluación" at bounding box center [158, 469] width 187 height 30
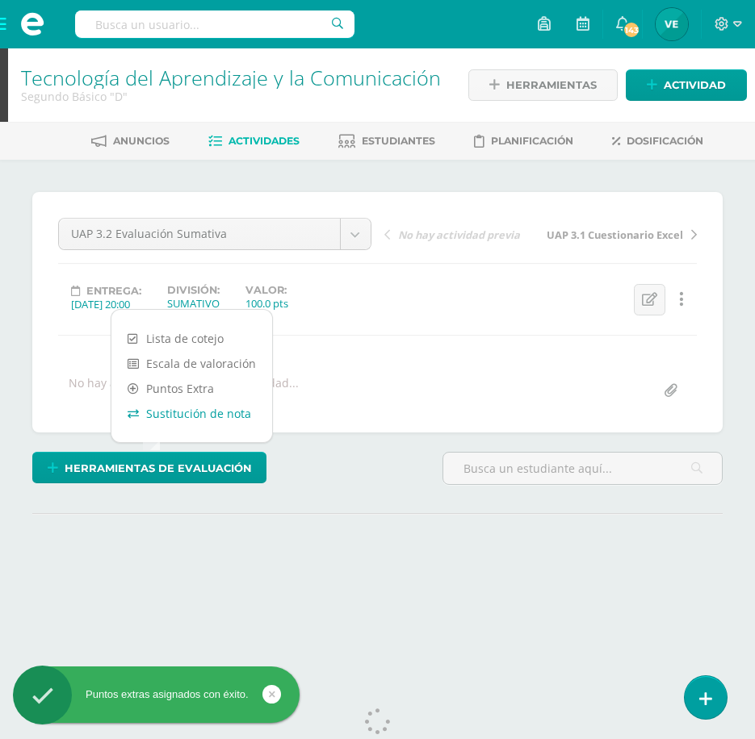
click at [204, 420] on link "Sustitución de nota" at bounding box center [191, 413] width 161 height 25
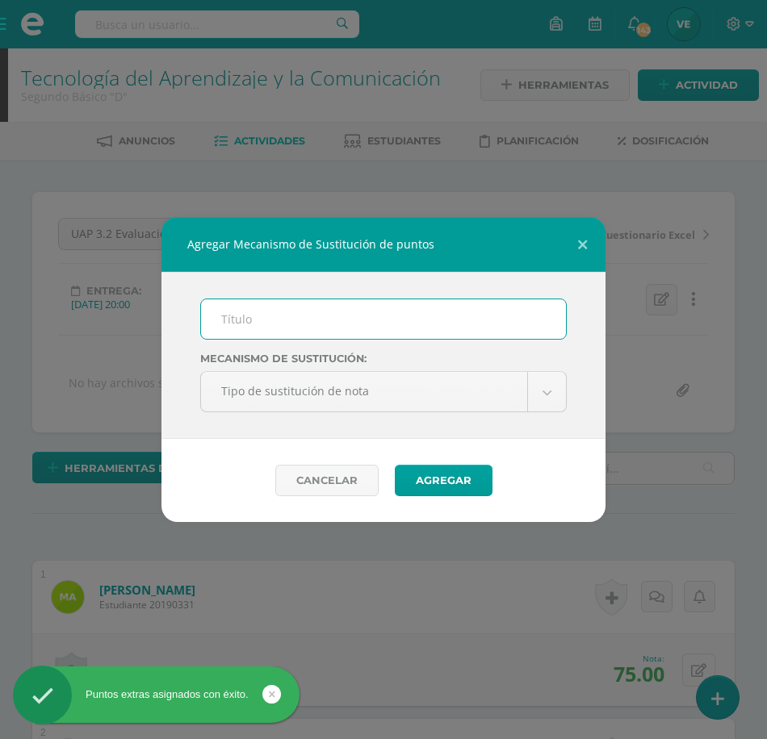
click at [286, 324] on input "text" at bounding box center [383, 319] width 365 height 40
click at [282, 335] on input "text" at bounding box center [383, 319] width 365 height 40
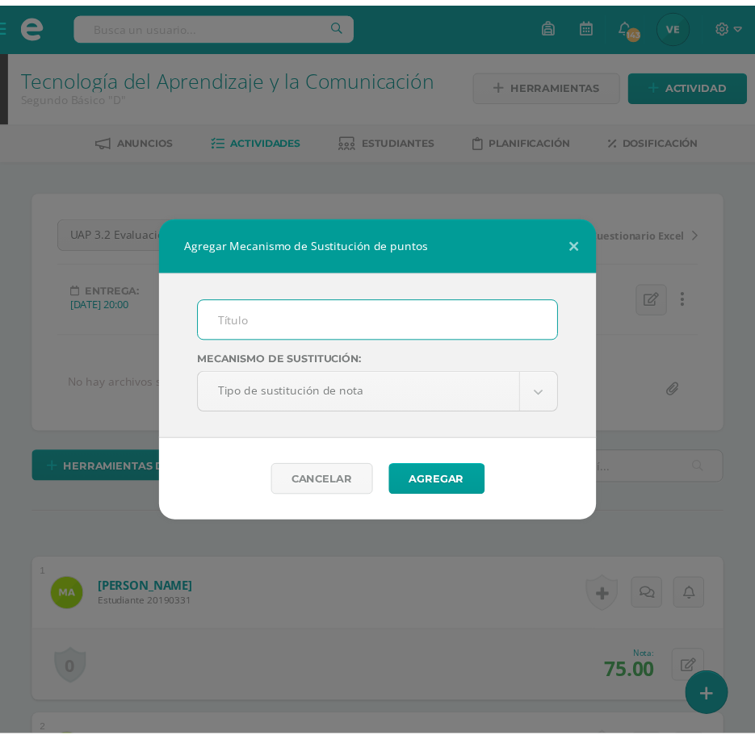
scroll to position [2, 0]
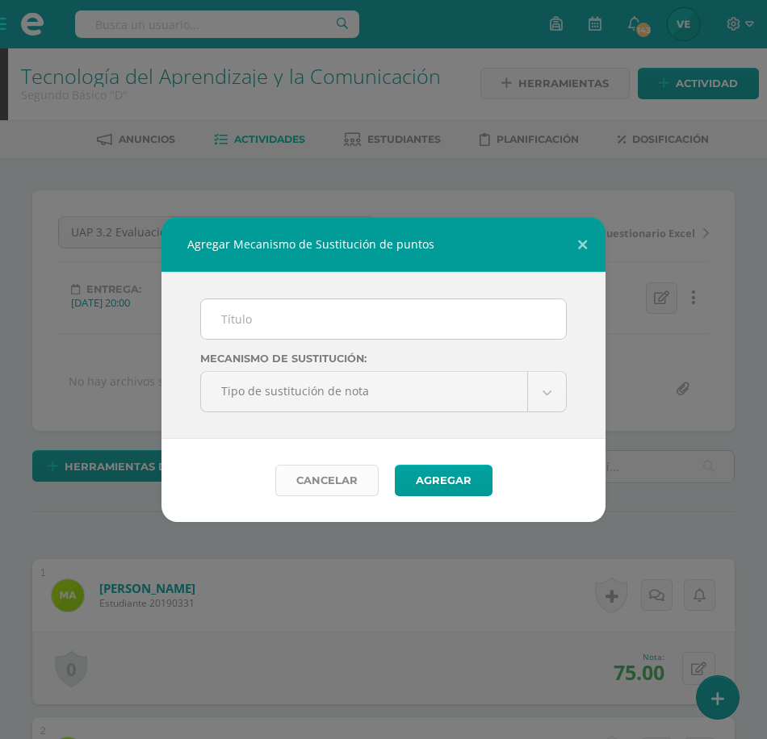
click at [285, 488] on link "Cancelar" at bounding box center [326, 480] width 103 height 31
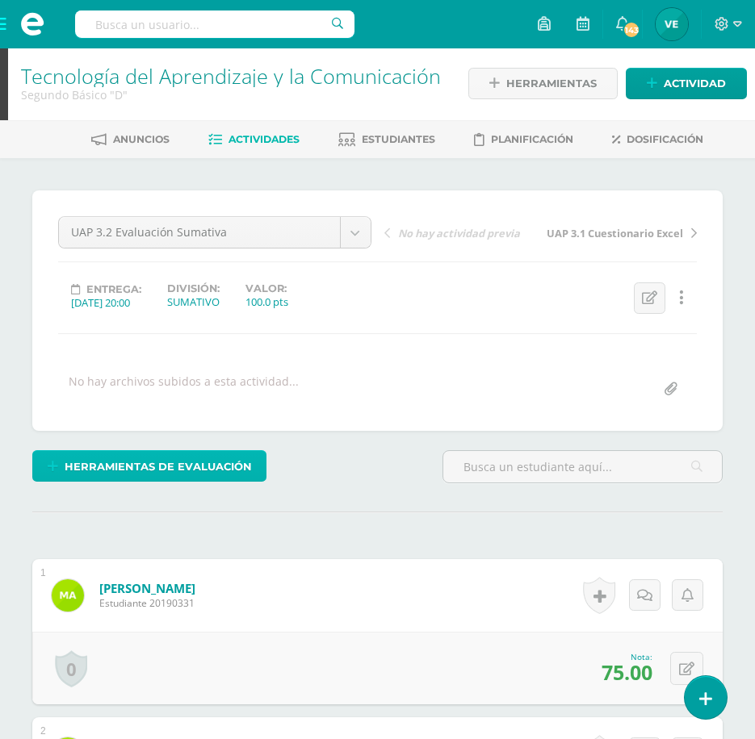
click at [191, 470] on span "Herramientas de evaluación" at bounding box center [158, 467] width 187 height 30
click at [420, 487] on div "Herramientas de evaluación" at bounding box center [231, 473] width 410 height 46
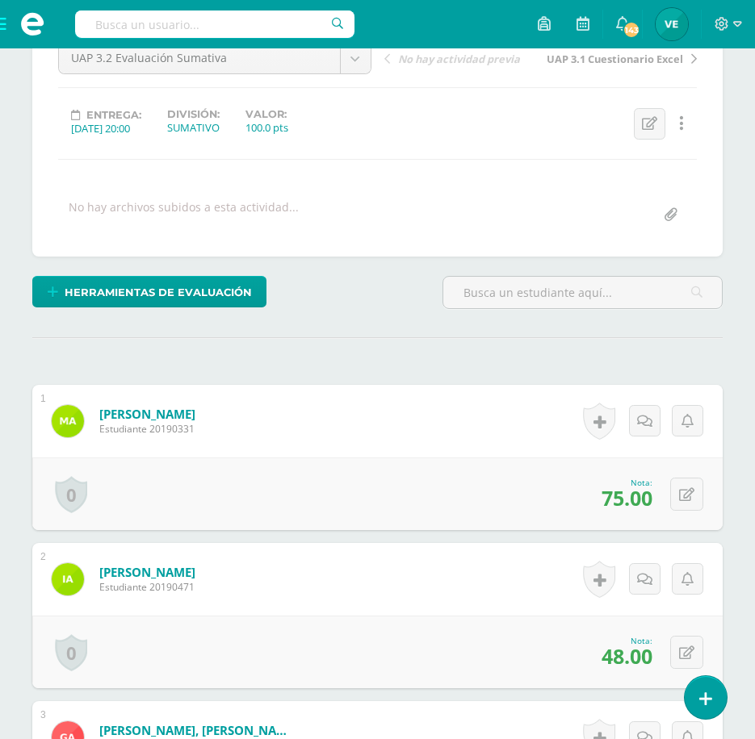
scroll to position [0, 0]
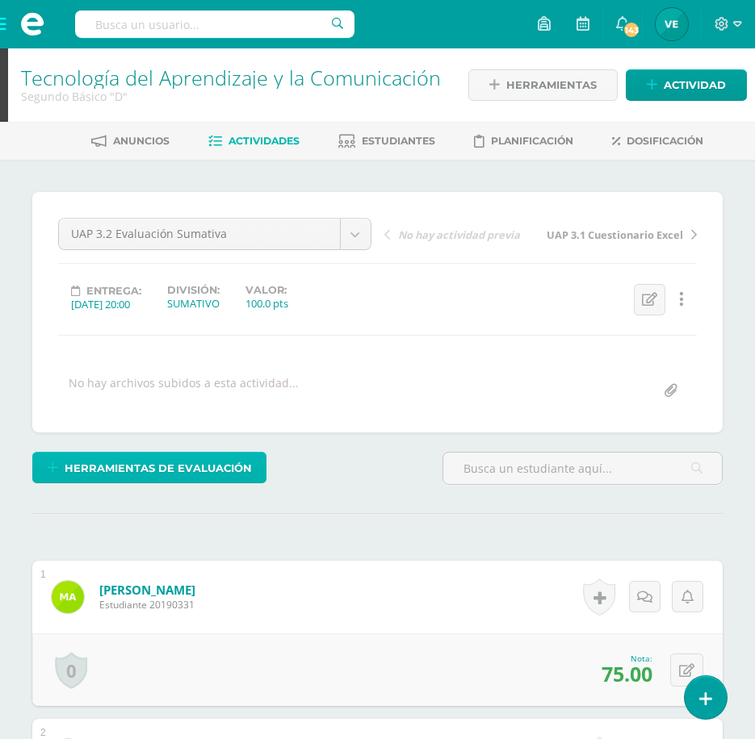
click at [186, 474] on span "Herramientas de evaluación" at bounding box center [158, 469] width 187 height 30
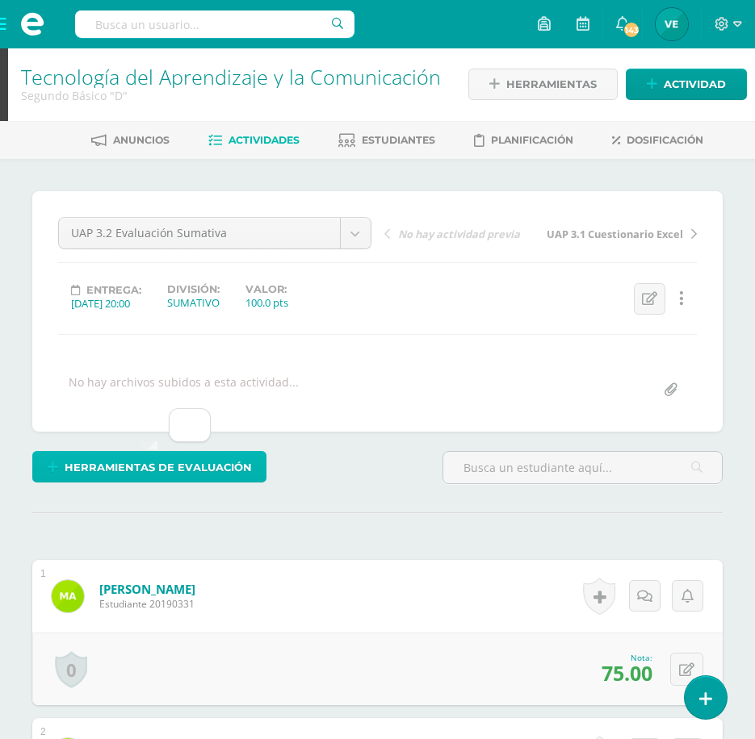
scroll to position [2, 0]
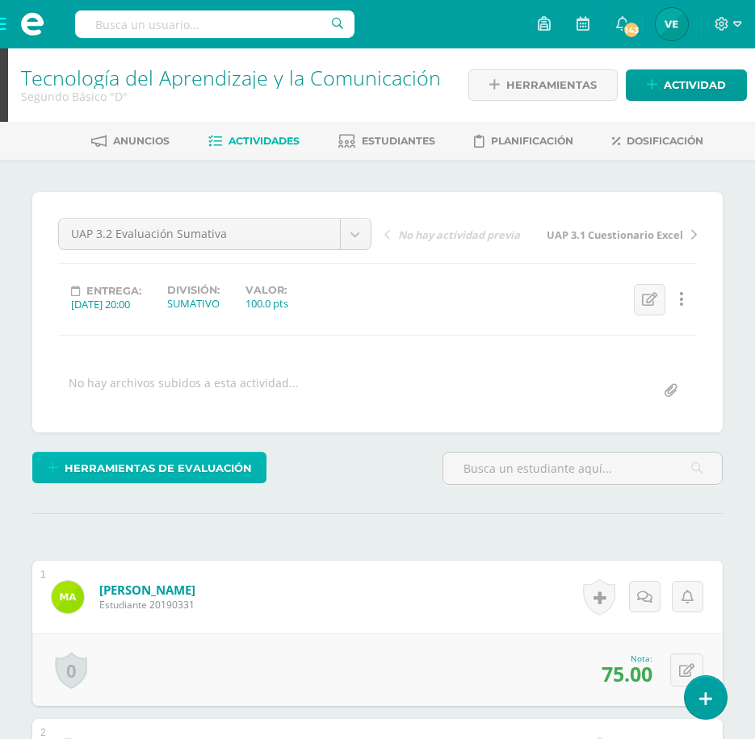
click at [188, 463] on span "Herramientas de evaluación" at bounding box center [158, 469] width 187 height 30
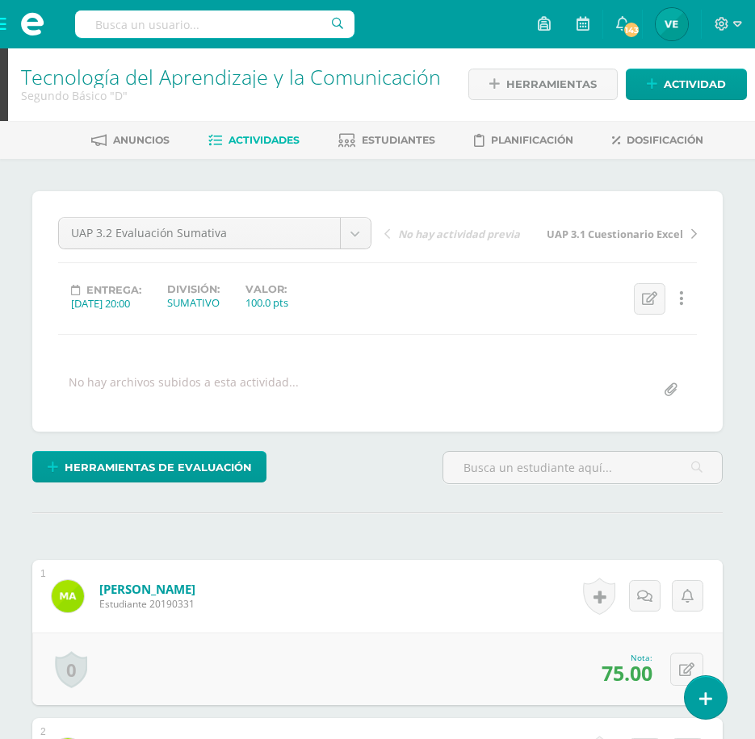
click at [275, 479] on div "Herramientas de evaluación" at bounding box center [231, 474] width 410 height 46
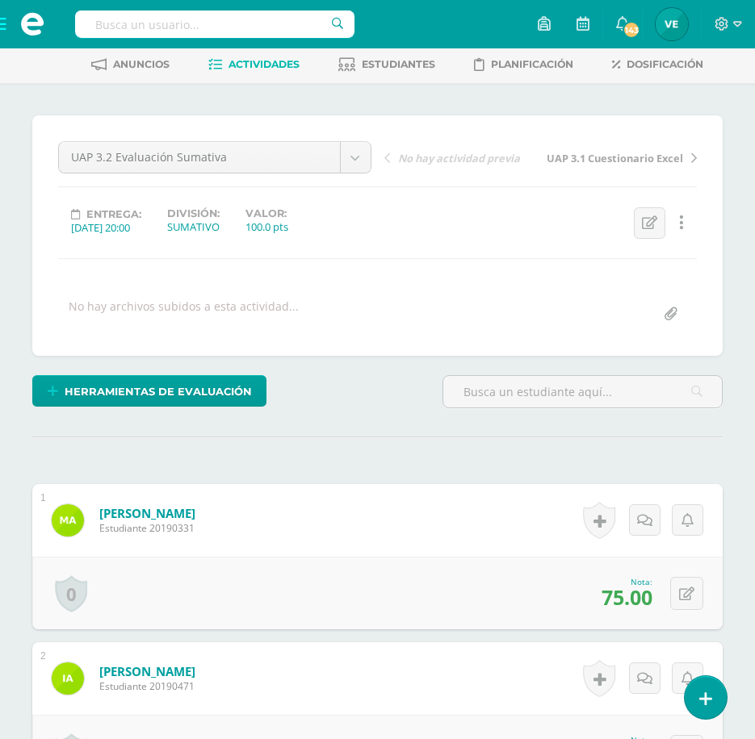
scroll to position [161, 0]
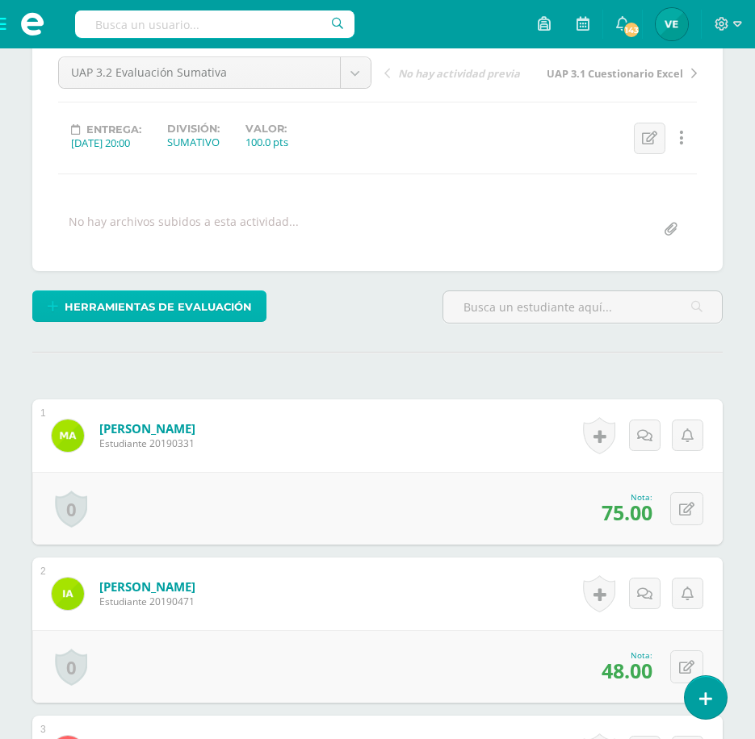
click at [201, 311] on span "Herramientas de evaluación" at bounding box center [158, 307] width 187 height 30
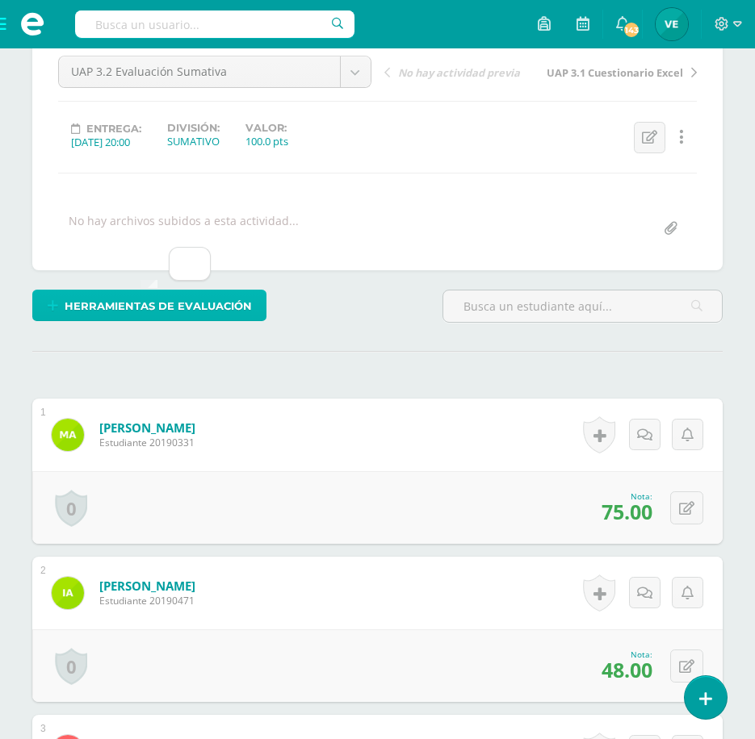
scroll to position [163, 0]
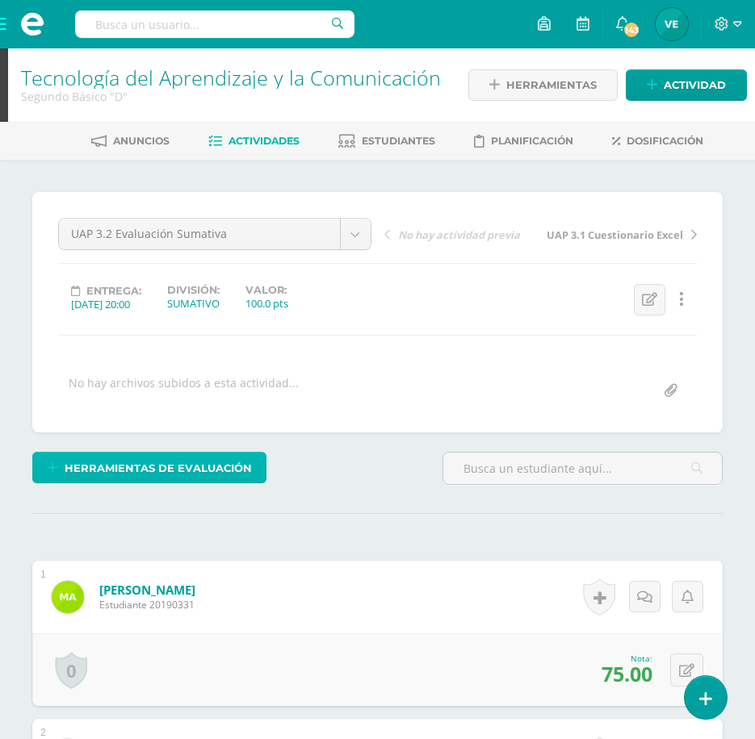
click at [215, 470] on span "Herramientas de evaluación" at bounding box center [158, 469] width 187 height 30
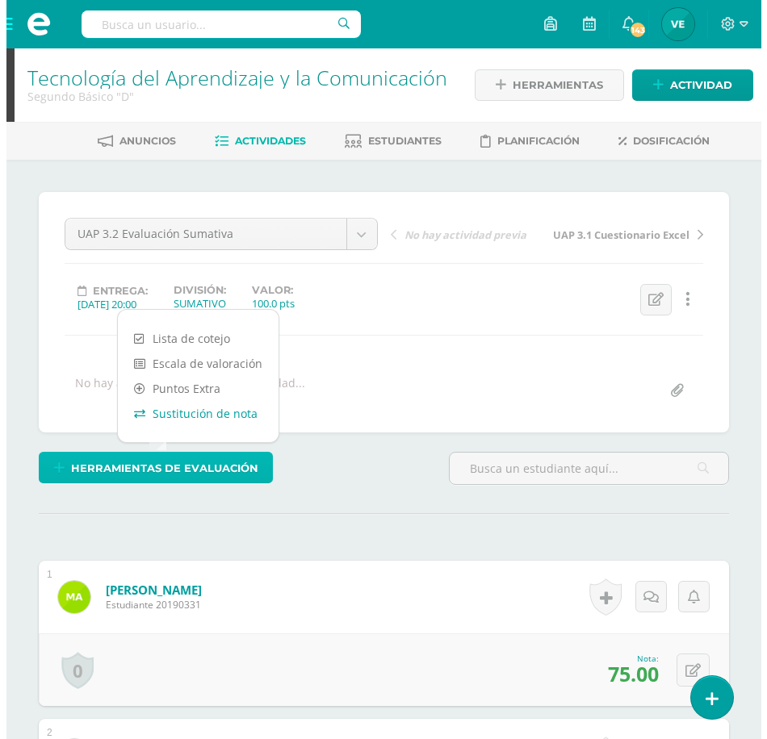
scroll to position [1, 0]
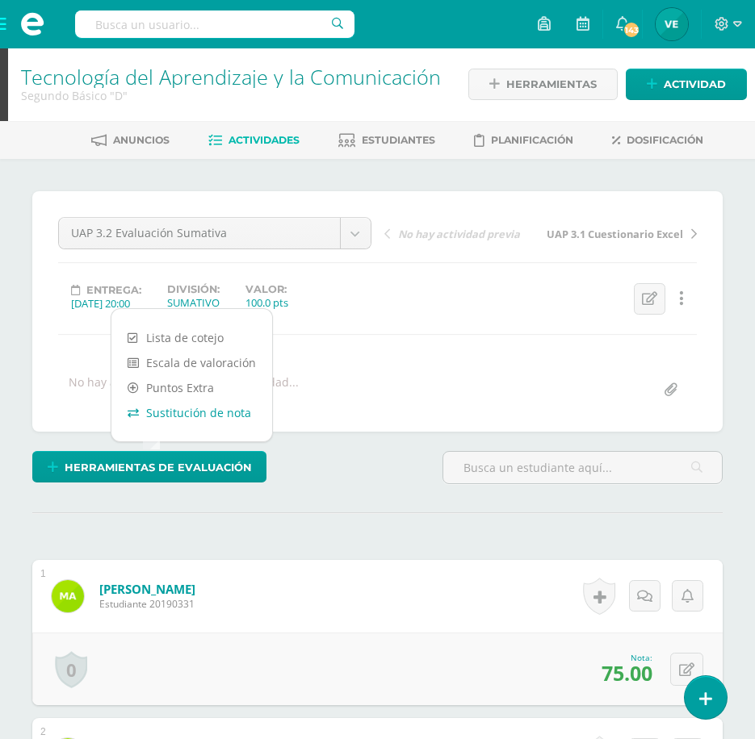
click at [173, 412] on link "Sustitución de nota" at bounding box center [191, 412] width 161 height 25
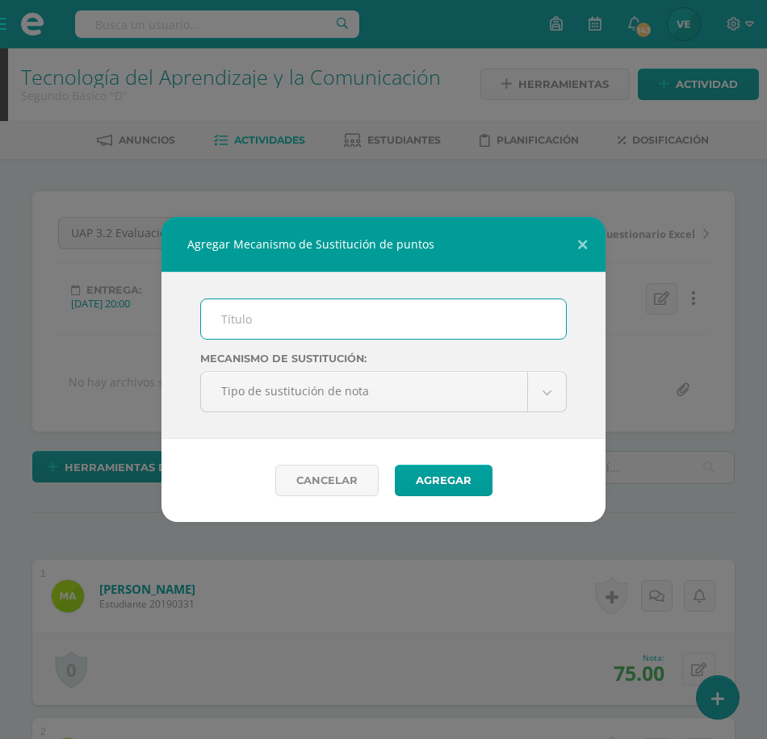
click at [387, 324] on input "text" at bounding box center [383, 319] width 365 height 40
click at [311, 311] on input "text" at bounding box center [383, 319] width 365 height 40
click at [254, 321] on input "PMA 4.1" at bounding box center [383, 319] width 365 height 40
click at [302, 341] on div "PMA 3.1 Mecanismo de sustitución: Tipo de sustitución de nota Tipo de sustituci…" at bounding box center [383, 355] width 444 height 167
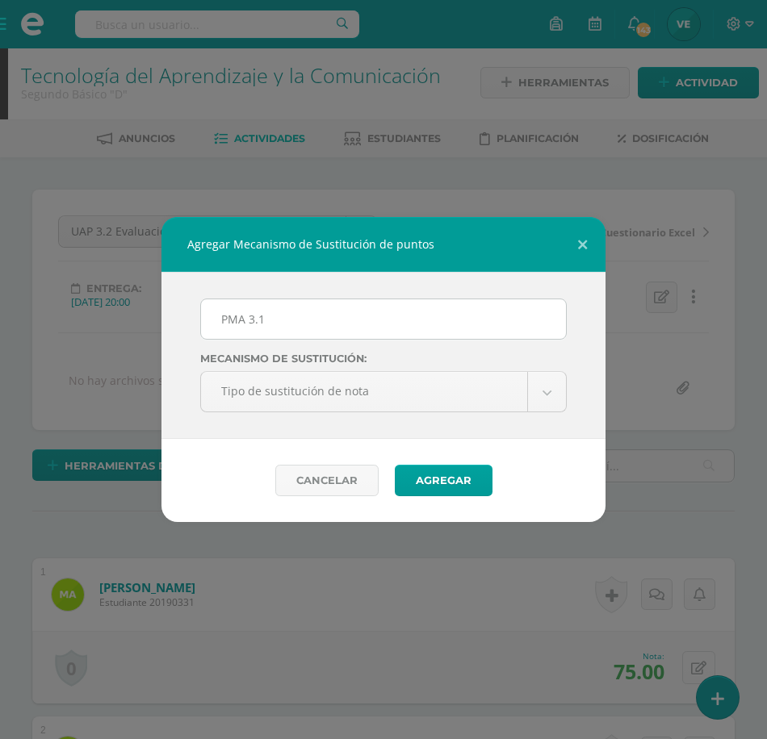
click at [295, 306] on input "PMA 3.1" at bounding box center [383, 319] width 365 height 40
type input "PMA 3.2"
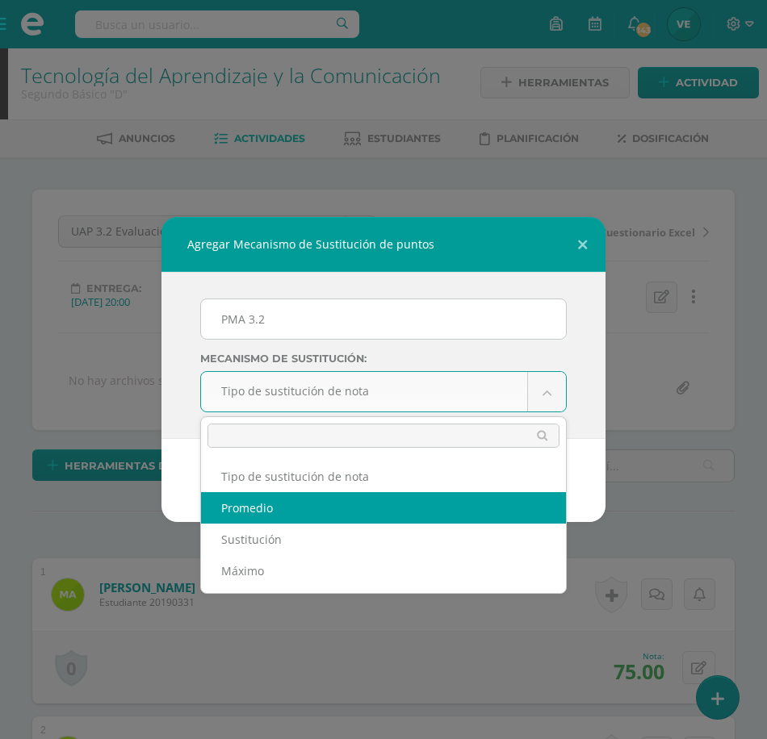
select select "average"
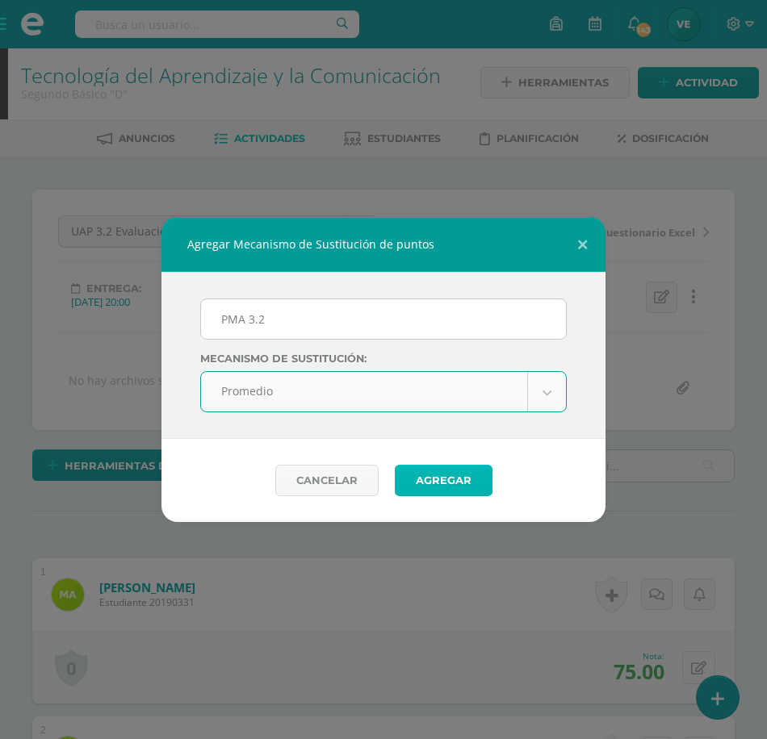
click at [460, 471] on button "Agregar" at bounding box center [444, 480] width 98 height 31
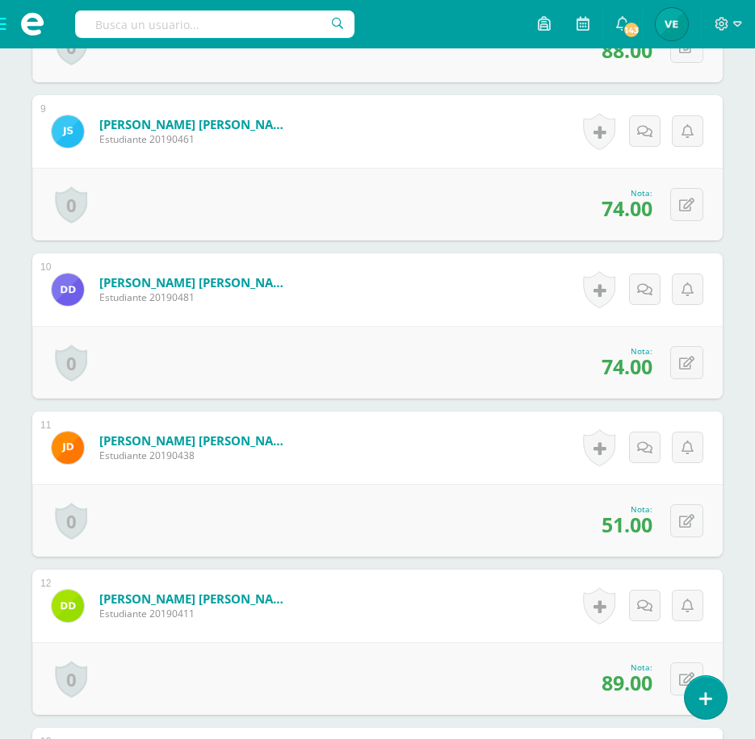
scroll to position [1796, 0]
click at [688, 517] on icon at bounding box center [686, 521] width 15 height 14
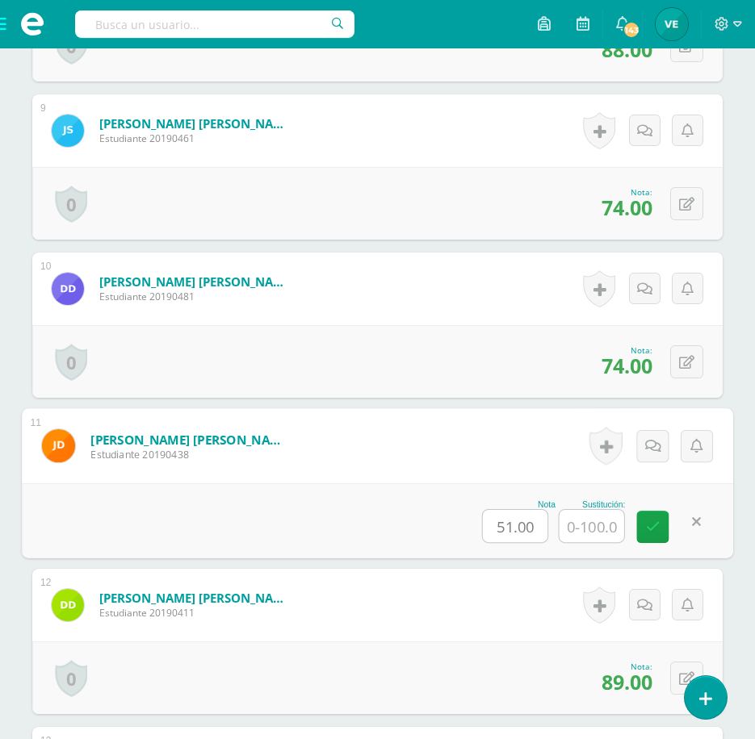
scroll to position [1797, 0]
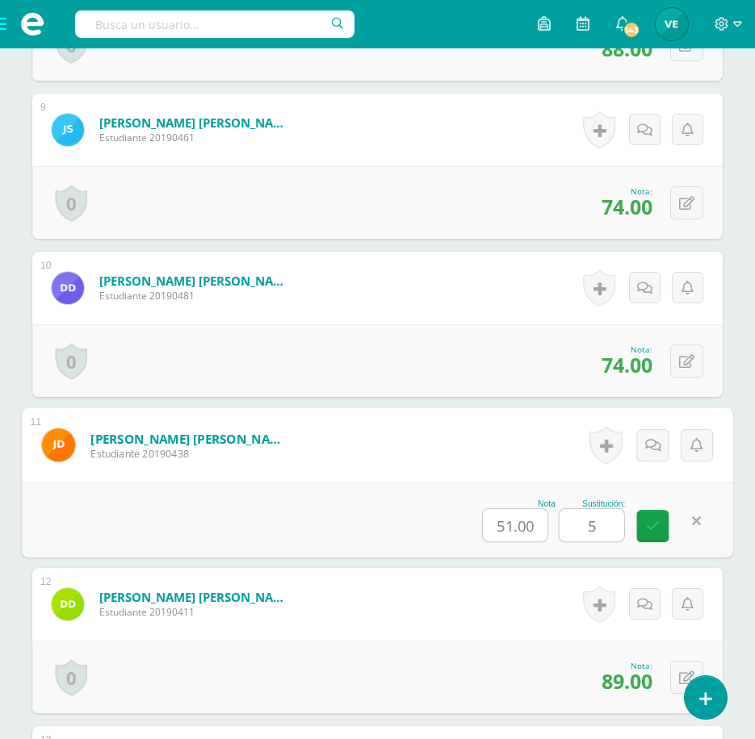
type input "55"
click at [648, 540] on link at bounding box center [653, 526] width 32 height 32
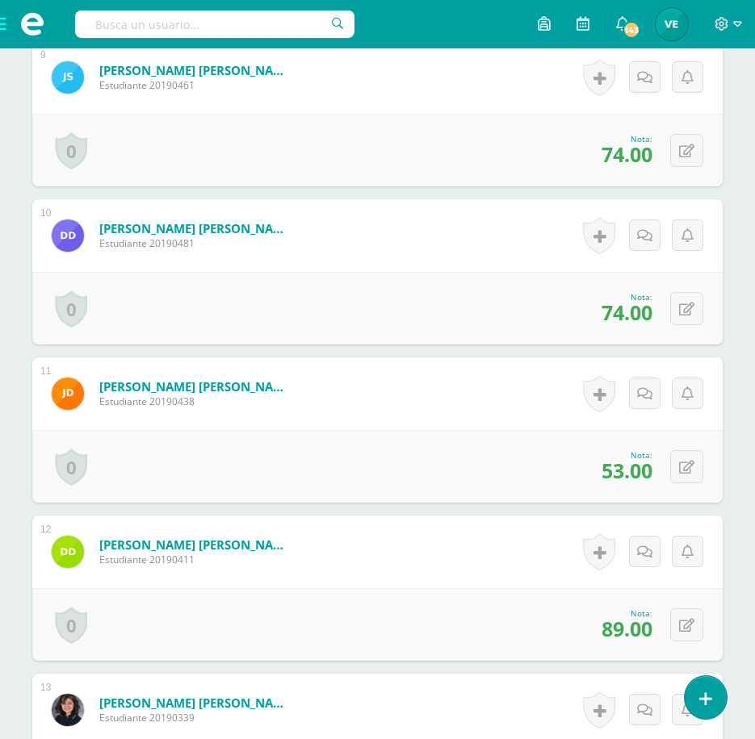
scroll to position [1879, 0]
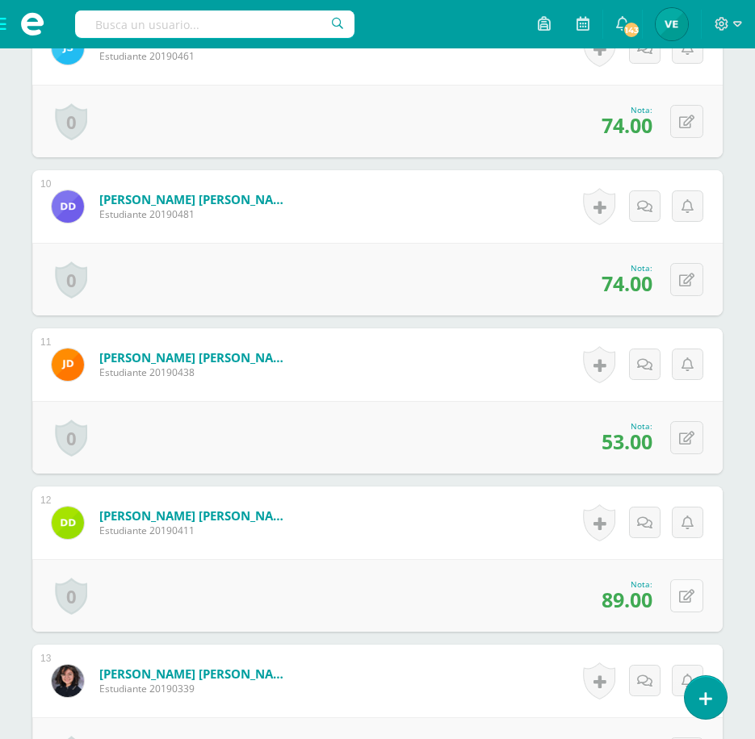
click at [679, 605] on button at bounding box center [686, 595] width 33 height 33
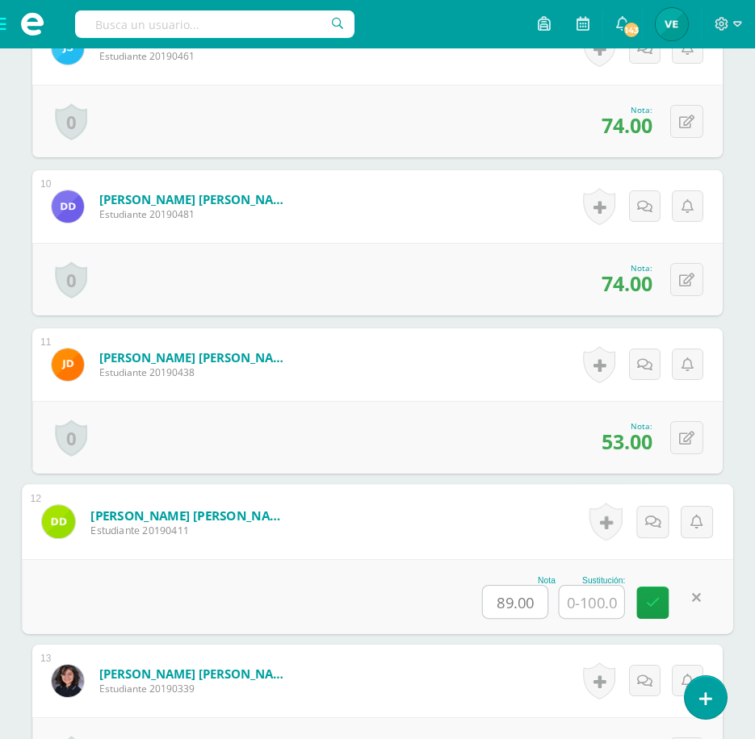
scroll to position [1879, 0]
type input "90"
click at [652, 601] on icon at bounding box center [653, 602] width 15 height 14
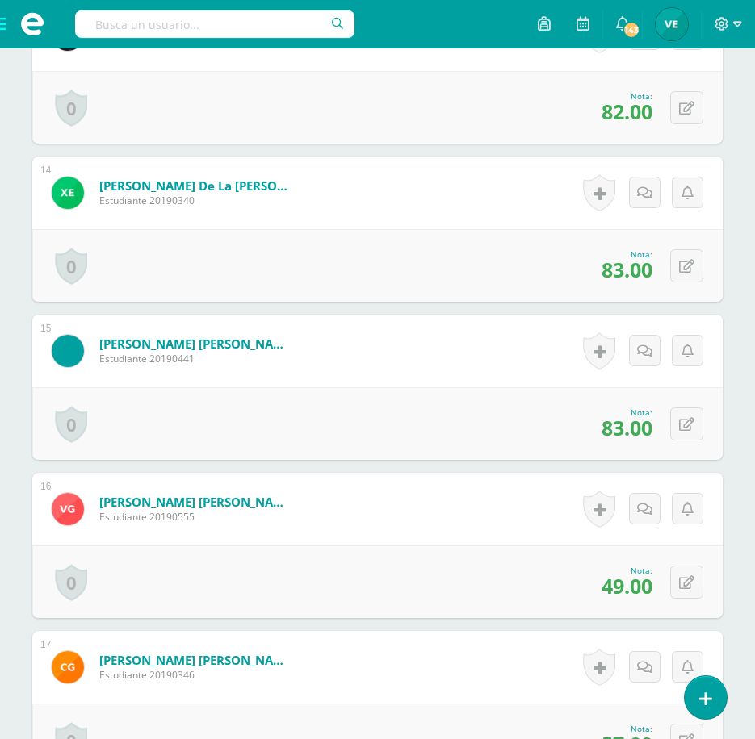
scroll to position [2686, 0]
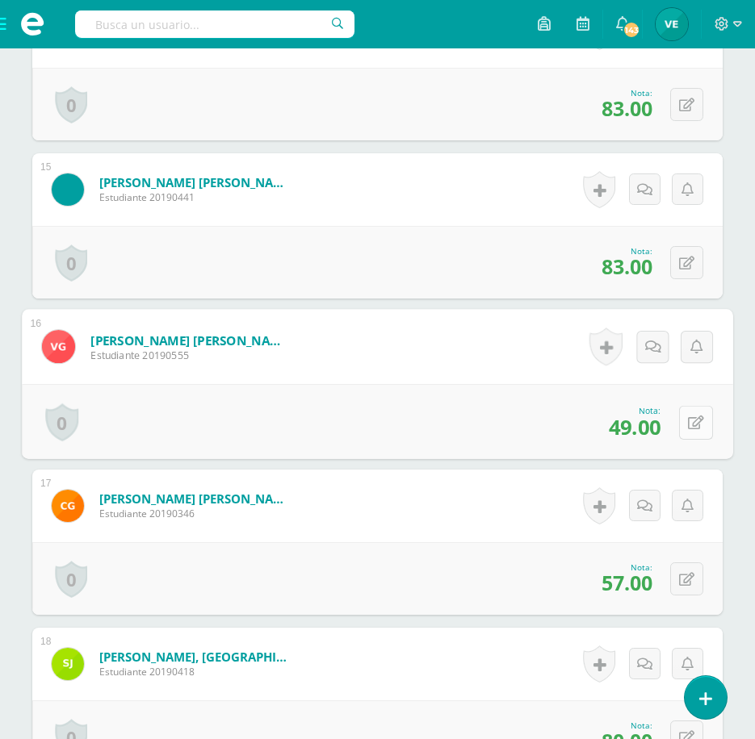
click at [680, 416] on button at bounding box center [696, 422] width 34 height 34
type input "75"
click at [664, 422] on link at bounding box center [653, 428] width 32 height 32
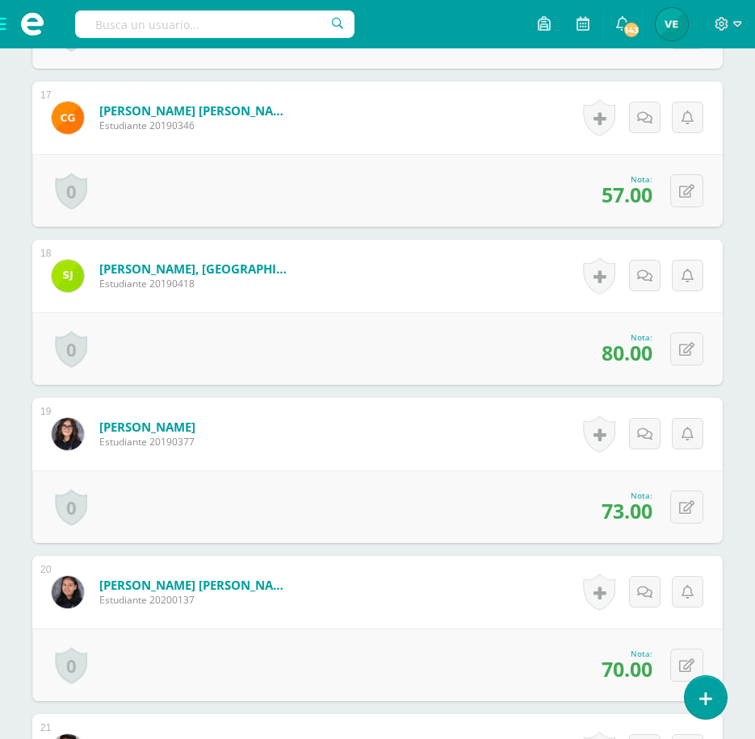
scroll to position [3090, 0]
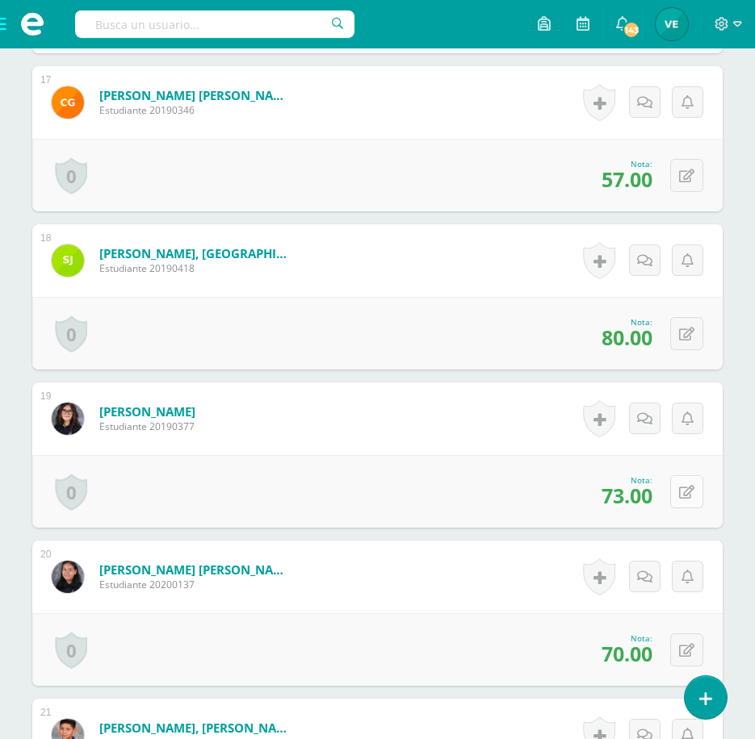
click at [676, 495] on div "0 [GEOGRAPHIC_DATA] Logros obtenidos Aún no hay logros agregados Nota: 73.00" at bounding box center [377, 491] width 690 height 73
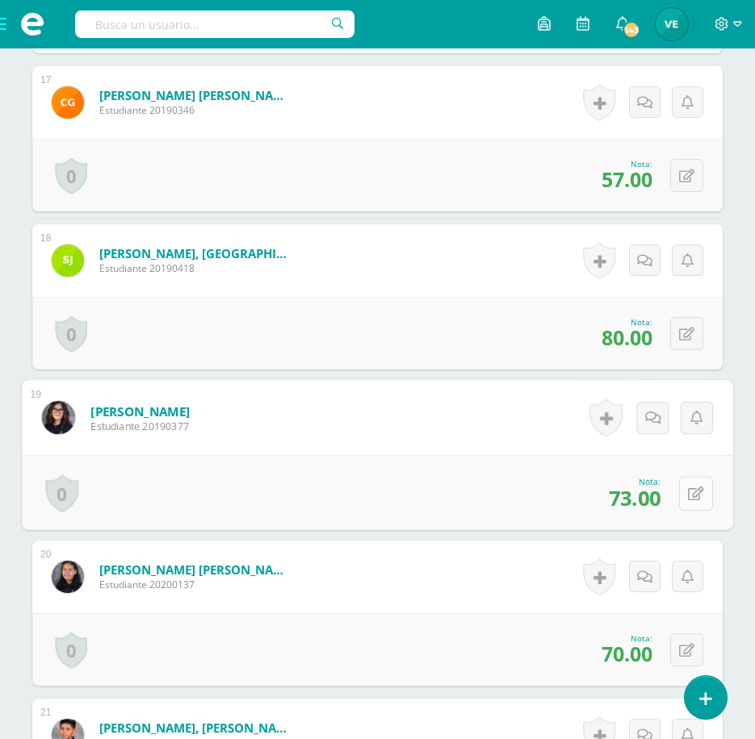
click at [701, 481] on button at bounding box center [696, 493] width 34 height 34
type input "76"
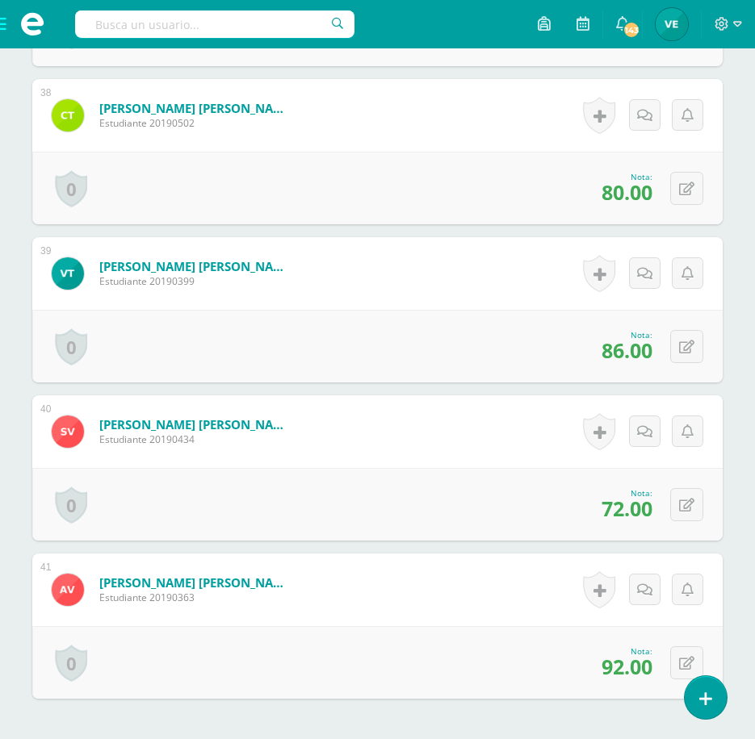
scroll to position [6543, 0]
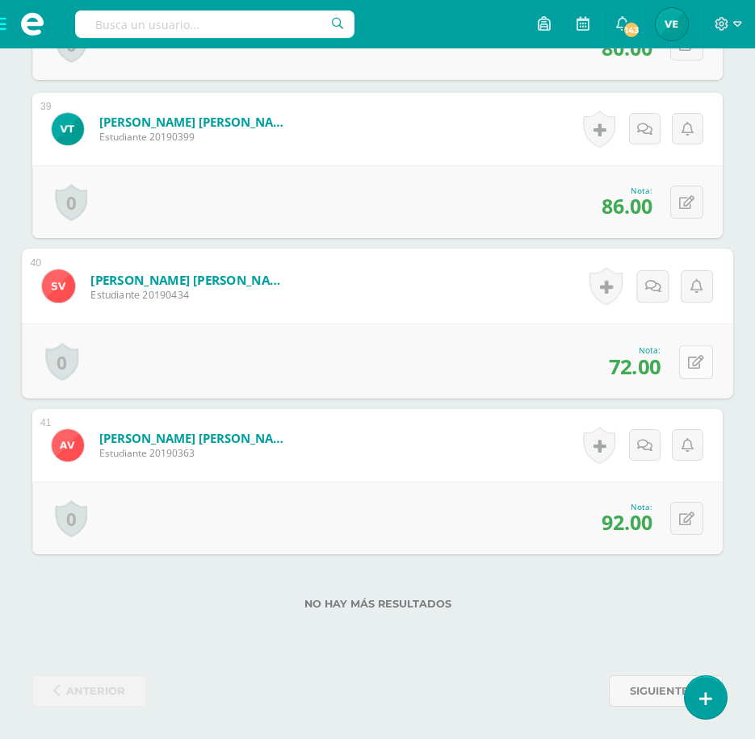
click at [691, 366] on icon at bounding box center [696, 362] width 16 height 14
type input "80"
click at [650, 362] on icon at bounding box center [653, 367] width 15 height 14
